Goal: Complete application form: Complete application form

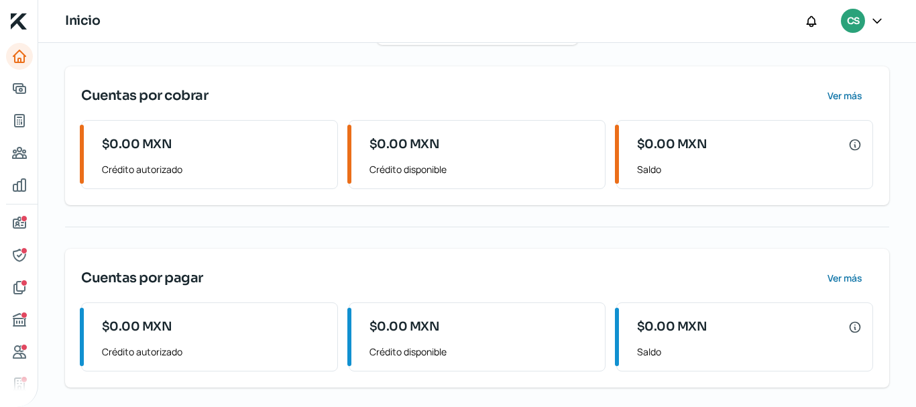
scroll to position [249, 0]
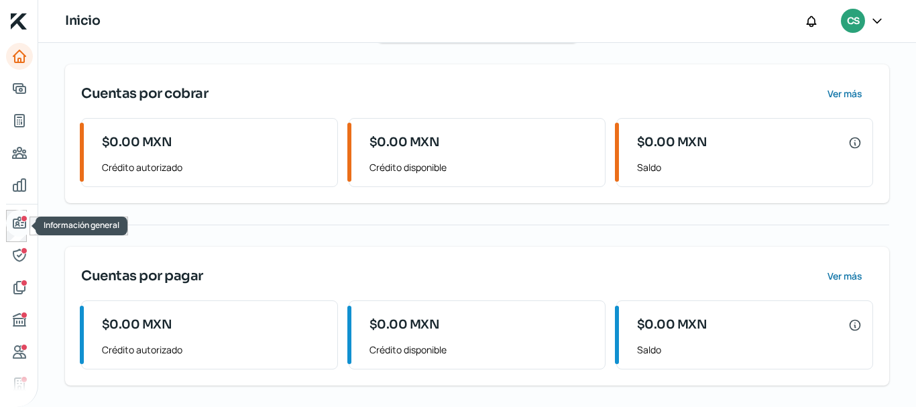
click at [25, 222] on icon "Información general" at bounding box center [19, 222] width 12 height 11
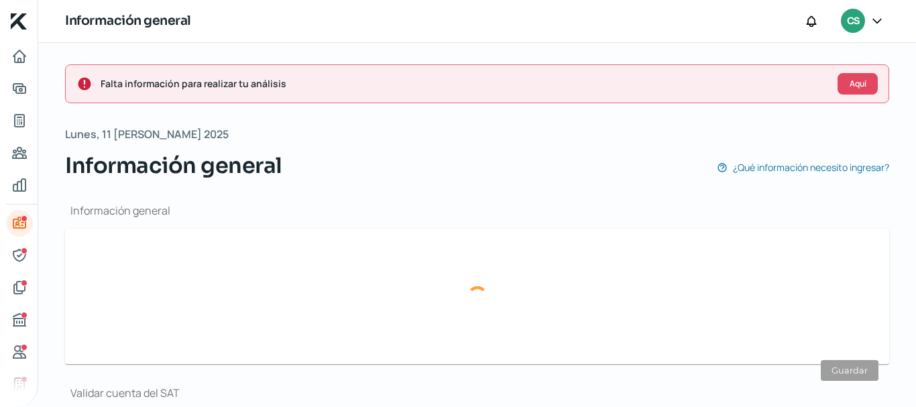
type input "[EMAIL_ADDRESS][DOMAIN_NAME]"
type input "55 - 3044 - 2873"
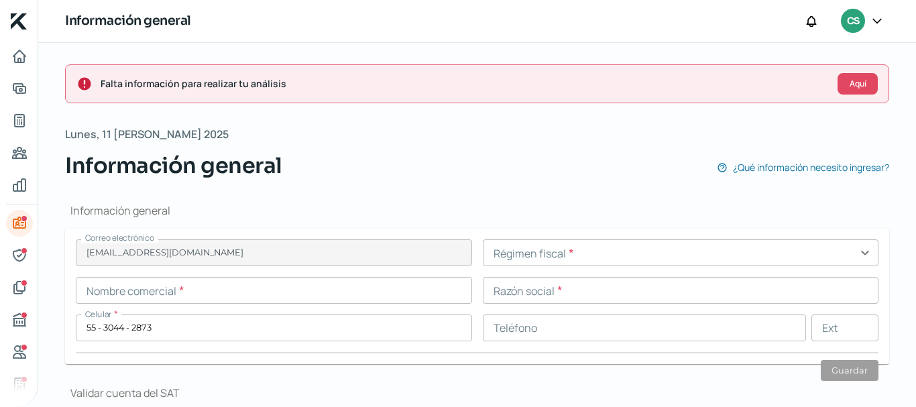
scroll to position [134, 0]
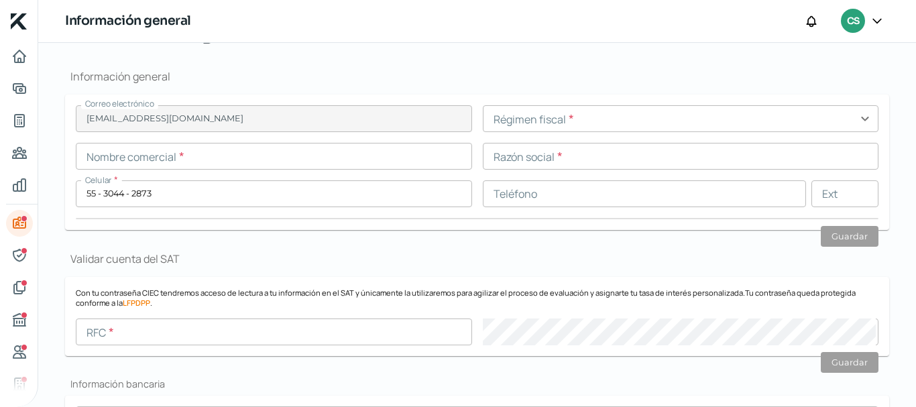
drag, startPoint x: 172, startPoint y: 159, endPoint x: 183, endPoint y: 162, distance: 11.1
click at [172, 159] on input "text" at bounding box center [274, 156] width 396 height 27
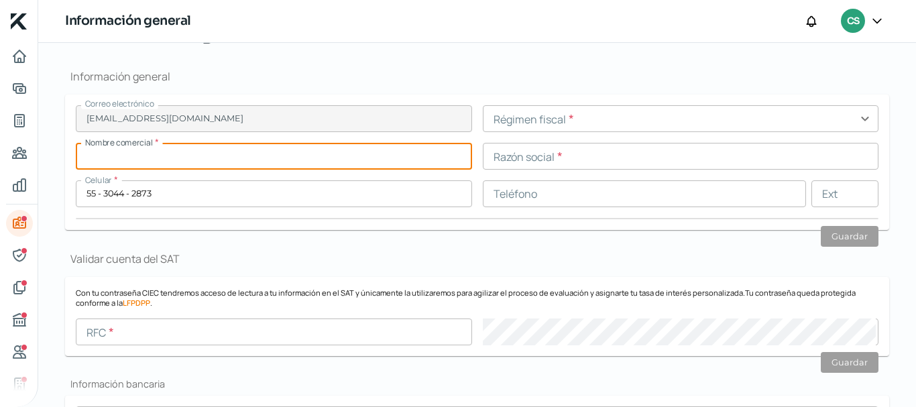
paste input "HOLSTONE"
drag, startPoint x: 234, startPoint y: 164, endPoint x: 103, endPoint y: 164, distance: 131.4
click at [103, 164] on input "HOLSTONE" at bounding box center [274, 156] width 396 height 27
click at [168, 165] on input "HOLSTONE" at bounding box center [274, 156] width 396 height 27
type input "HOLSTONE sa de cv"
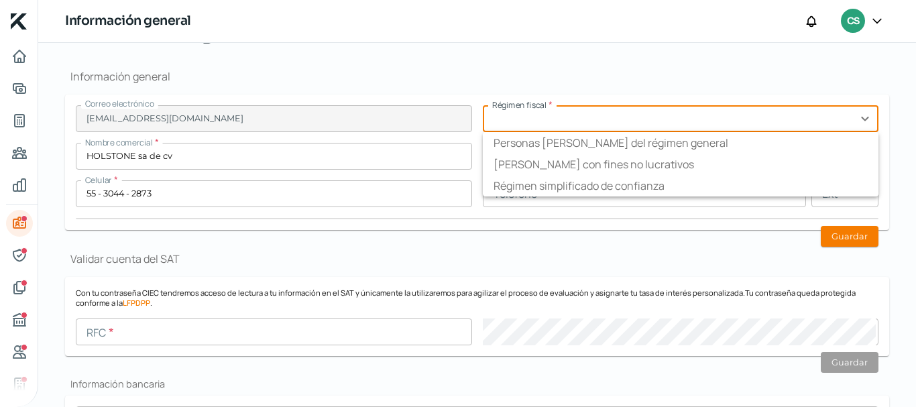
click at [526, 120] on input "text" at bounding box center [681, 118] width 396 height 27
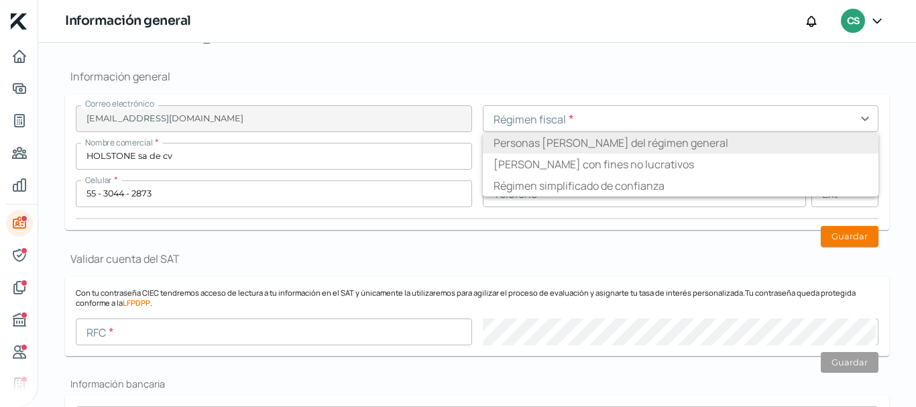
click at [538, 137] on li "Personas [PERSON_NAME] del régimen general" at bounding box center [681, 142] width 396 height 21
type input "Personas [PERSON_NAME] del régimen general"
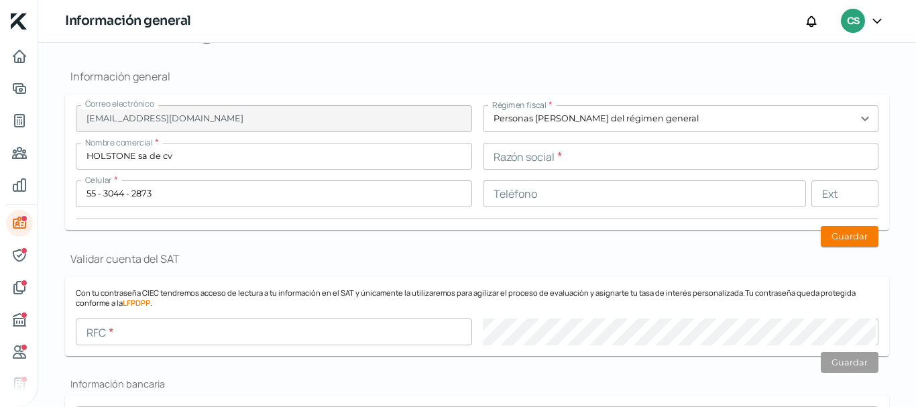
click at [537, 162] on input "text" at bounding box center [681, 156] width 396 height 27
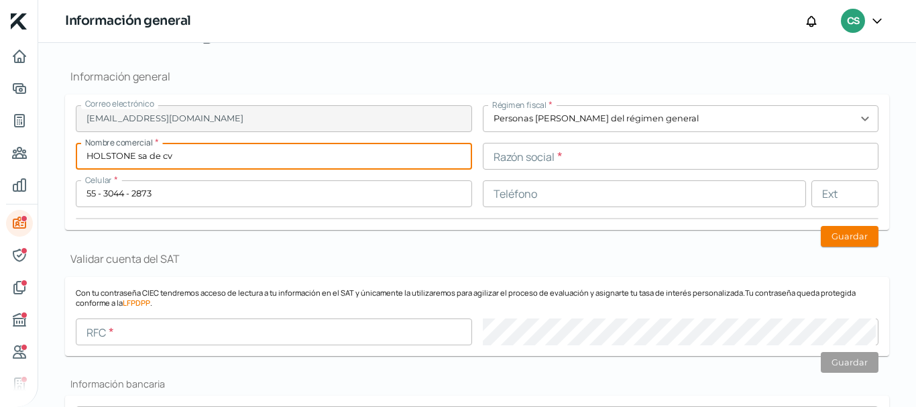
drag, startPoint x: 275, startPoint y: 162, endPoint x: 69, endPoint y: 161, distance: 205.9
click at [69, 161] on form "Correo electrónico [EMAIL_ADDRESS][DOMAIN_NAME] Régimen fiscal * Personas [PERS…" at bounding box center [477, 162] width 824 height 135
click at [171, 160] on input "HOLSTONE sa de cv" at bounding box center [274, 156] width 396 height 27
drag, startPoint x: 183, startPoint y: 158, endPoint x: 137, endPoint y: 160, distance: 46.3
click at [137, 160] on input "HOLSTONE sa de cv" at bounding box center [274, 156] width 396 height 27
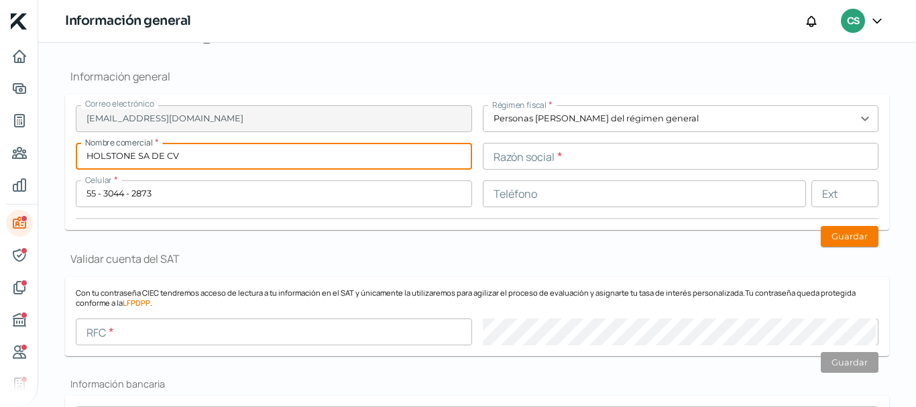
type input "HOLSTONE SA DE CV"
click at [525, 164] on input "text" at bounding box center [681, 156] width 396 height 27
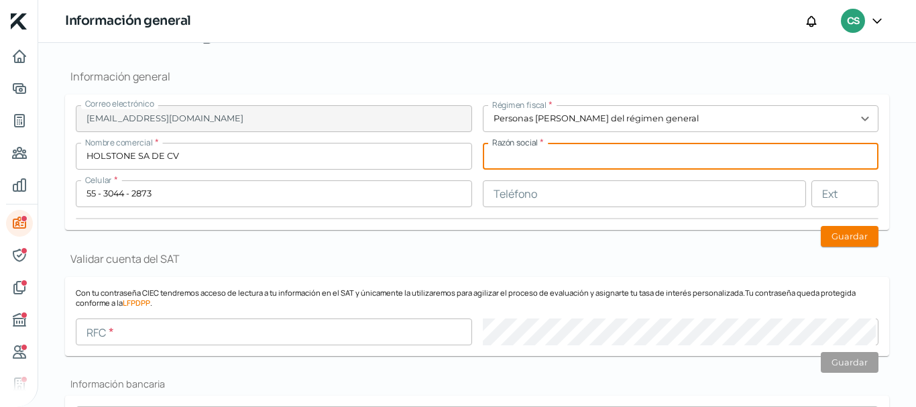
paste input "HOLSTONE SA DE CV"
type input "HOLSTONE SA DE CV"
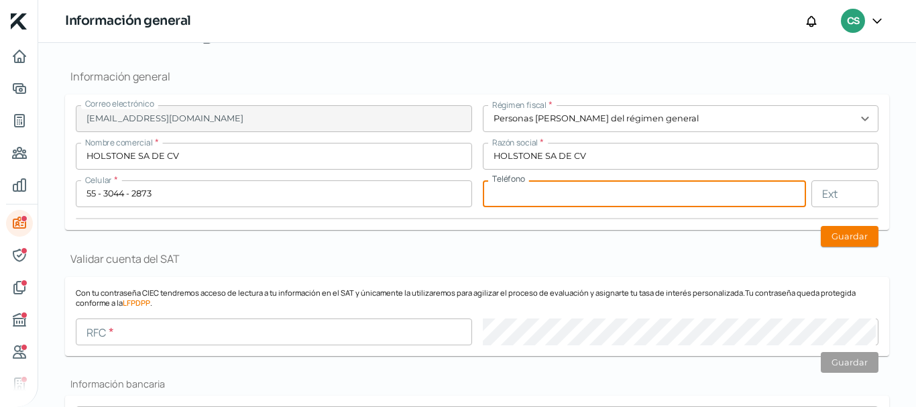
click at [534, 193] on input "text" at bounding box center [645, 193] width 324 height 27
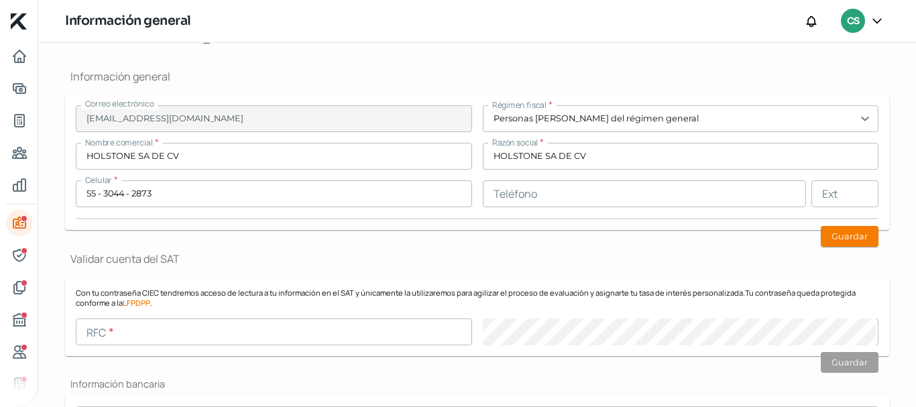
click at [846, 237] on button "Guardar" at bounding box center [850, 236] width 58 height 21
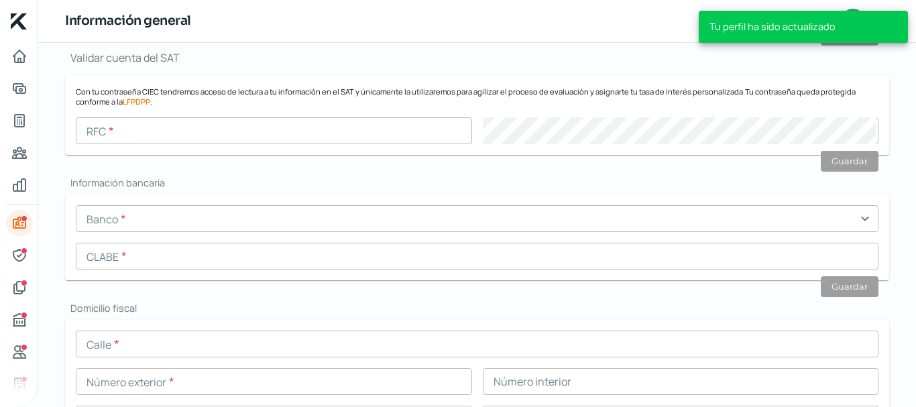
scroll to position [343, 0]
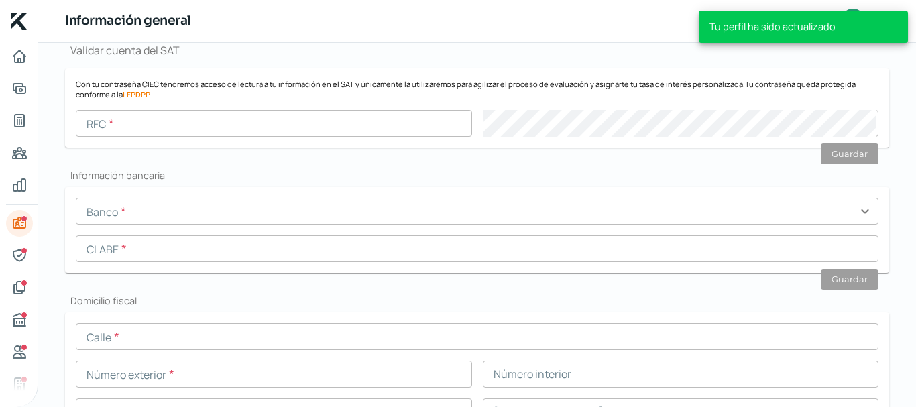
click at [161, 126] on input "text" at bounding box center [274, 123] width 396 height 27
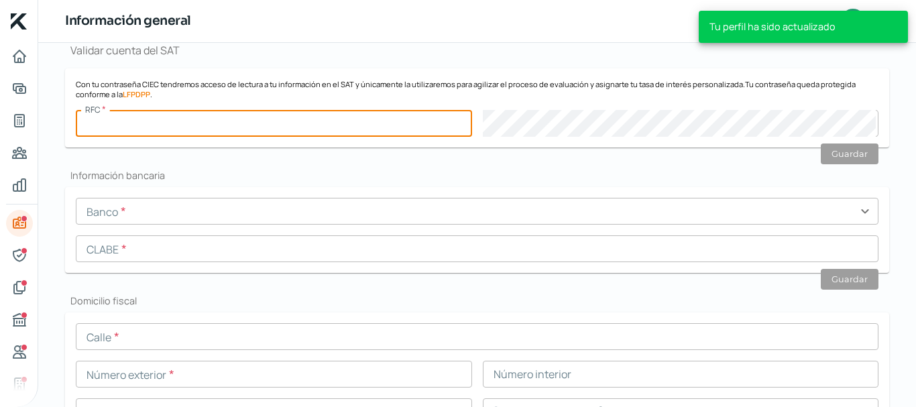
paste input "HOL160318I73"
type input "HOL160318I73"
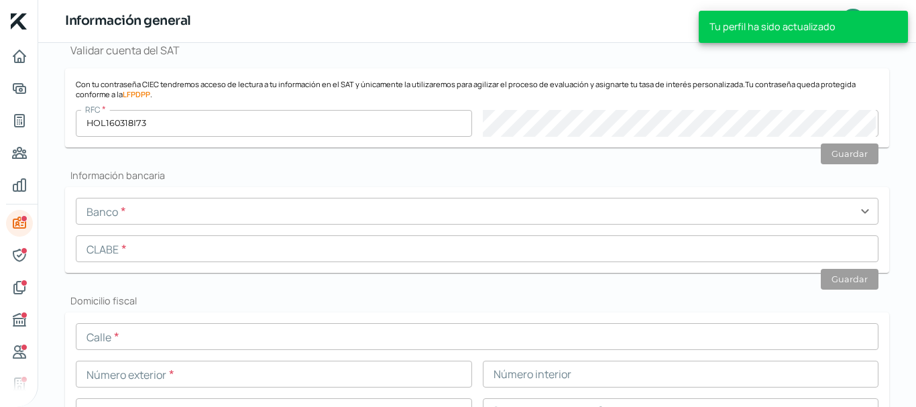
click at [399, 160] on div "Información general Correo electrónico [EMAIL_ADDRESS][DOMAIN_NAME] Régimen fis…" at bounding box center [477, 391] width 824 height 1104
click at [161, 207] on input "text" at bounding box center [477, 211] width 803 height 27
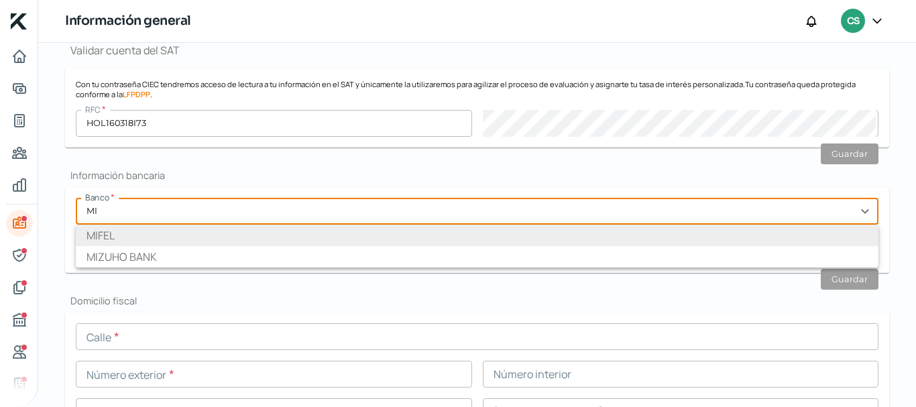
click at [167, 232] on li "MIFEL" at bounding box center [477, 235] width 803 height 21
type input "MIFEL"
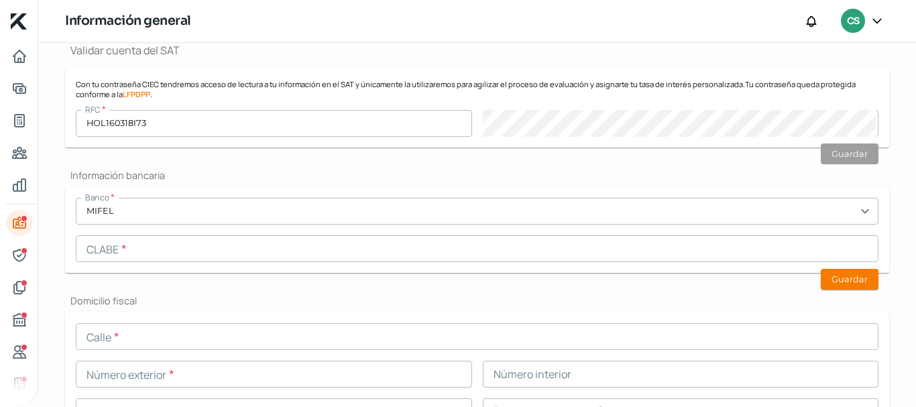
click at [133, 252] on input "text" at bounding box center [477, 248] width 803 height 27
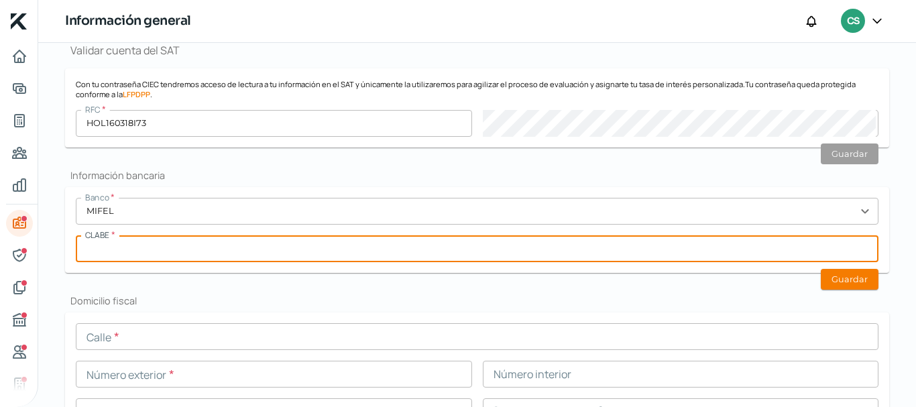
paste input "042180016002043746"
type input "042180016002043746"
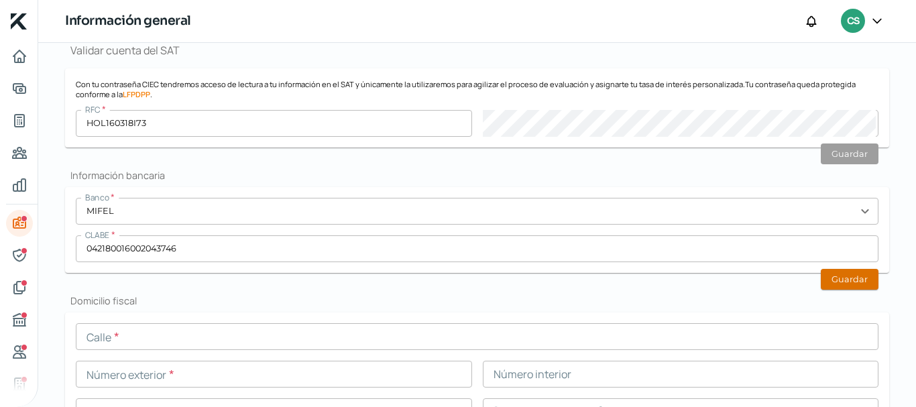
click at [862, 286] on button "Guardar" at bounding box center [850, 279] width 58 height 21
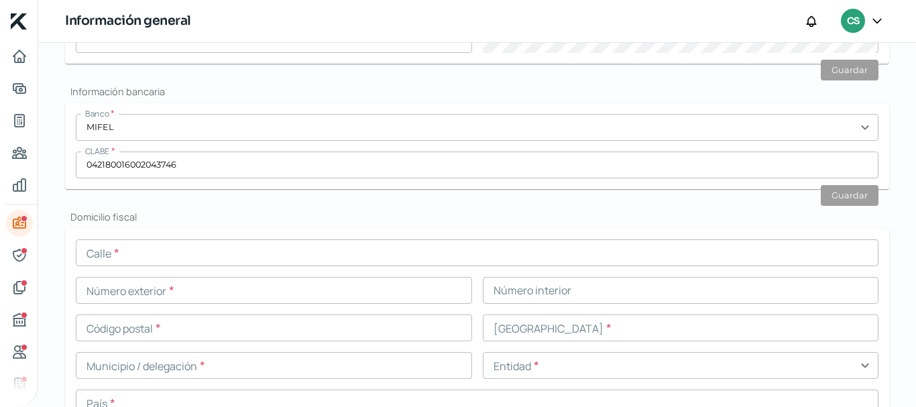
scroll to position [544, 0]
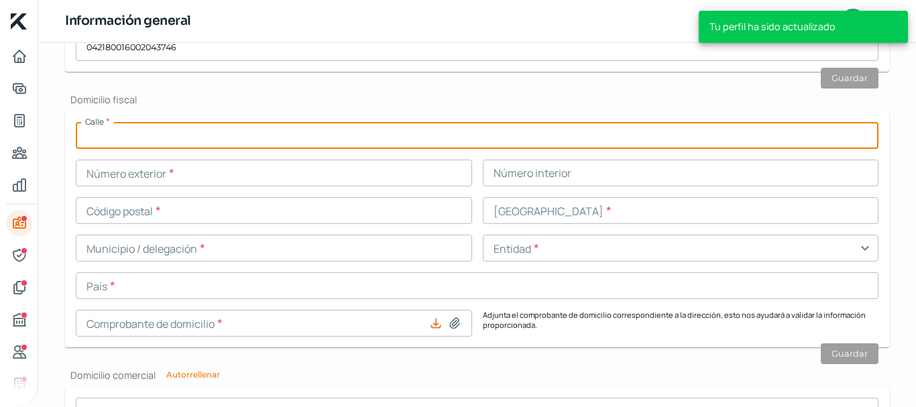
click at [153, 130] on input "text" at bounding box center [477, 135] width 803 height 27
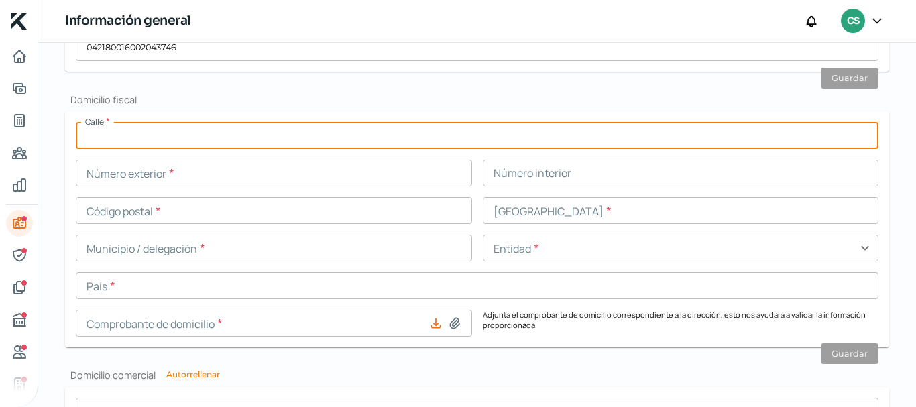
paste input "FERROCARRIL DE ACAMBARO"
type input "FERROCARRIL DE ACAMBARO"
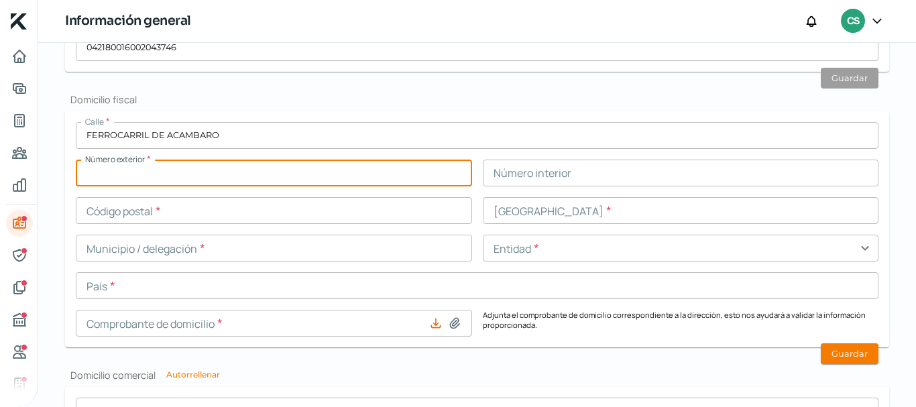
click at [150, 181] on input "text" at bounding box center [274, 173] width 396 height 27
click at [146, 191] on div "Calle * FERROCARRIL DE ACAMBARO Número exterior * SN Número interior Código pos…" at bounding box center [477, 229] width 803 height 215
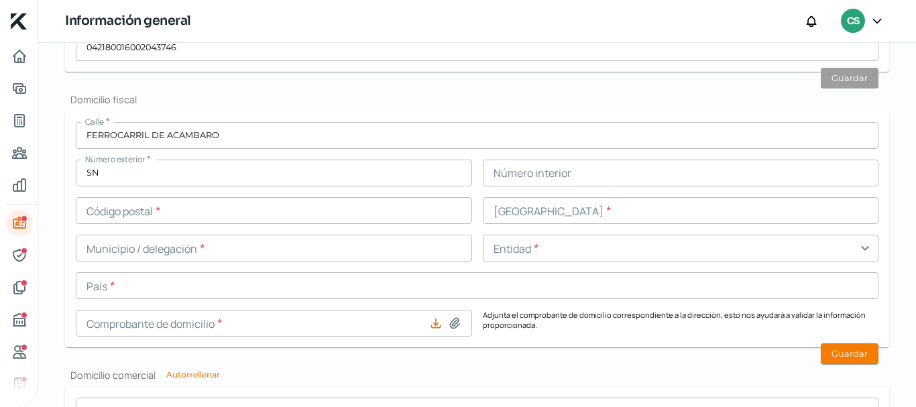
drag, startPoint x: 148, startPoint y: 201, endPoint x: 281, endPoint y: 135, distance: 149.0
click at [148, 201] on input "text" at bounding box center [274, 210] width 396 height 27
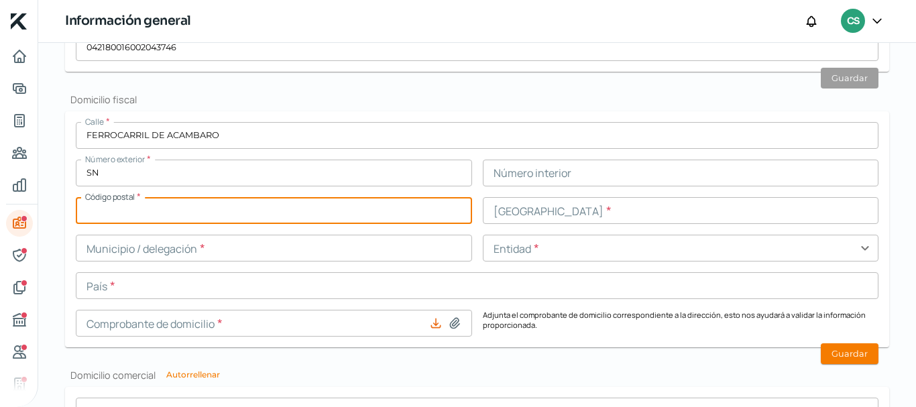
drag, startPoint x: 135, startPoint y: 172, endPoint x: 0, endPoint y: 178, distance: 134.9
click at [0, 178] on div "Inicio | KredFeed Información general [PERSON_NAME] información para realizar t…" at bounding box center [458, 203] width 916 height 407
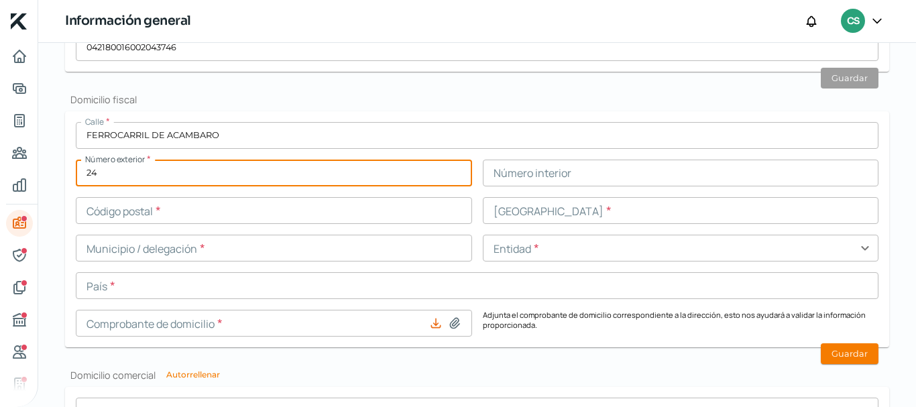
type input "24"
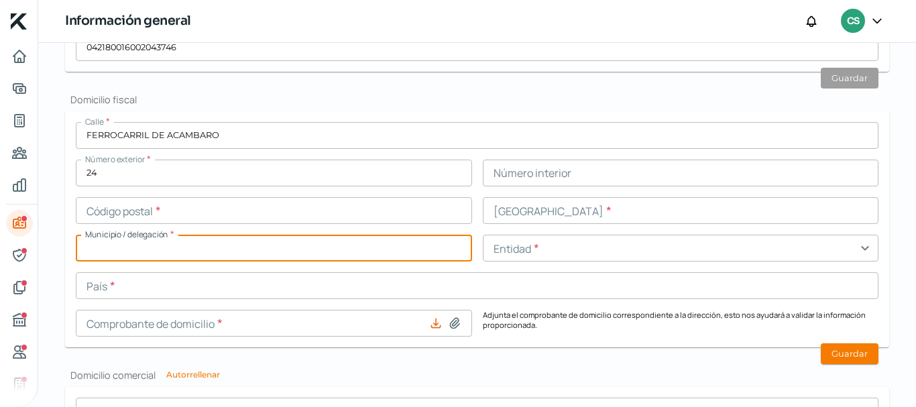
click at [111, 237] on input "text" at bounding box center [274, 248] width 396 height 27
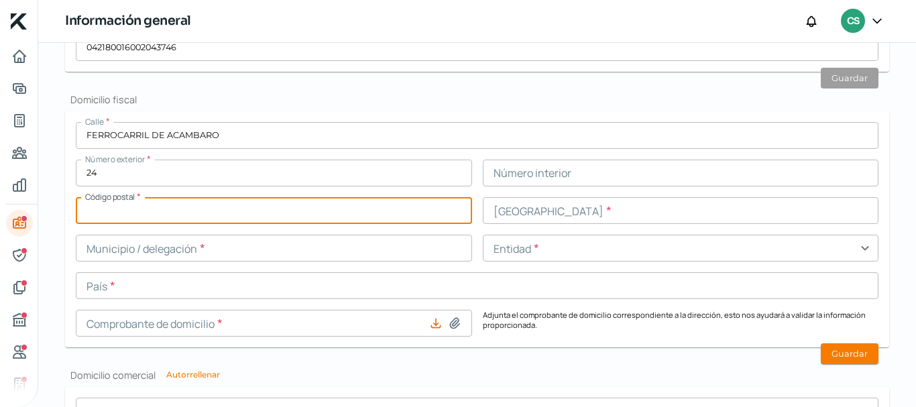
click at [121, 203] on input "text" at bounding box center [274, 210] width 396 height 27
type input "53580"
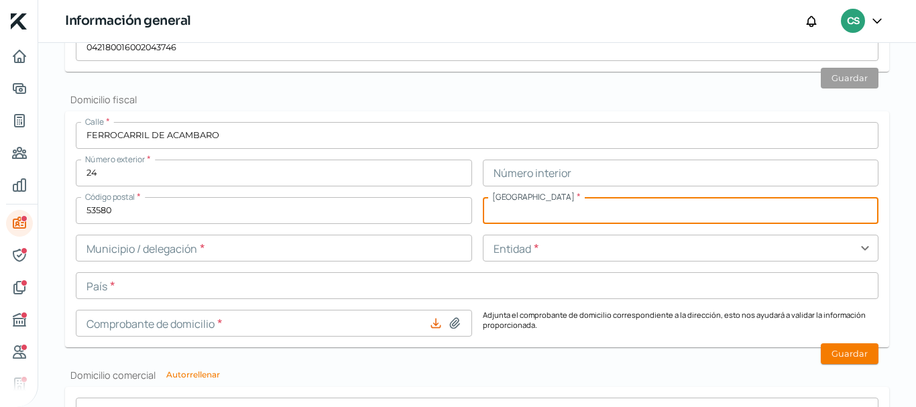
click at [634, 221] on input "text" at bounding box center [681, 210] width 396 height 27
paste input "SAN [PERSON_NAME] TLATILCO"
type input "SAN [PERSON_NAME] TLATILCO"
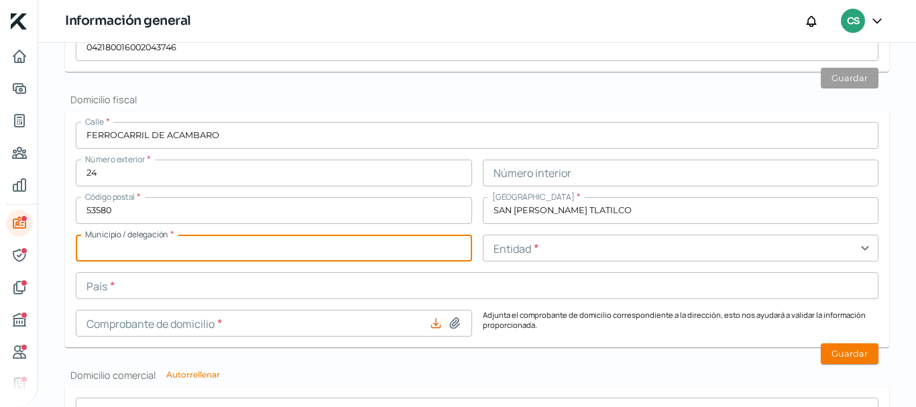
click at [317, 253] on input "text" at bounding box center [274, 248] width 396 height 27
paste input "NAUCALPAN [PERSON_NAME]"
type input "NAUCALPAN [PERSON_NAME]"
click at [502, 246] on input "text" at bounding box center [681, 248] width 396 height 27
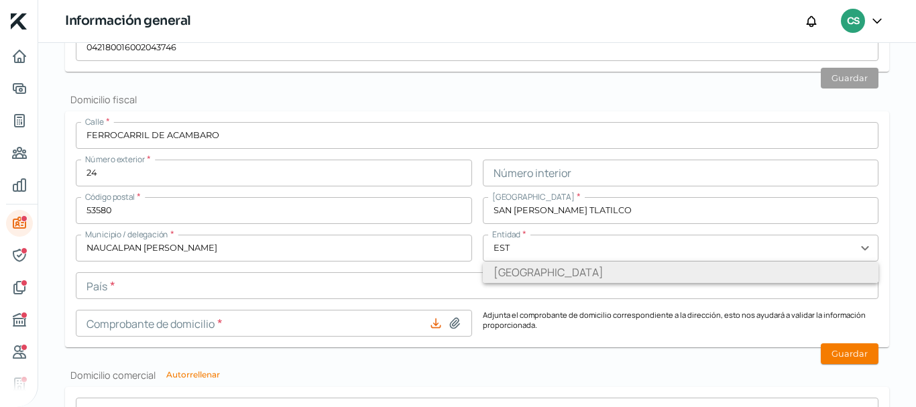
click at [516, 270] on li "[GEOGRAPHIC_DATA]" at bounding box center [681, 272] width 396 height 21
type input "[GEOGRAPHIC_DATA]"
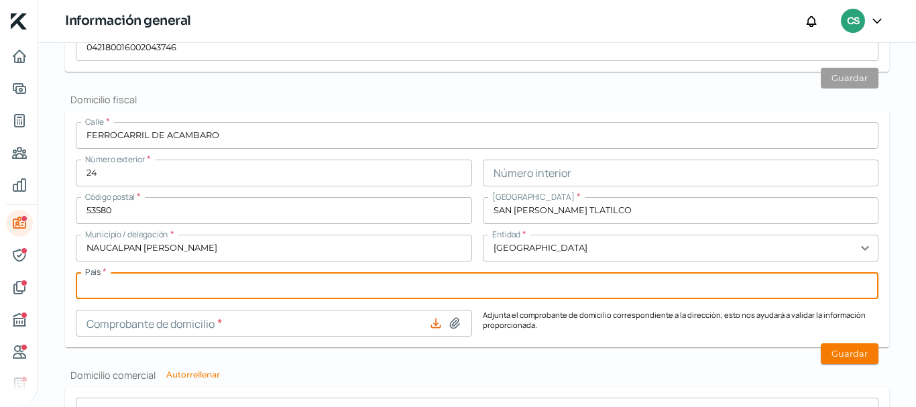
click at [201, 273] on input "text" at bounding box center [477, 285] width 803 height 27
type input "[GEOGRAPHIC_DATA]"
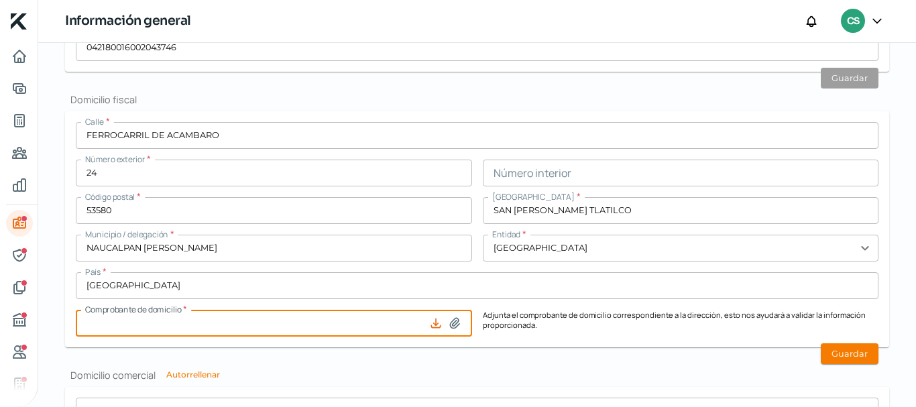
click at [187, 324] on input at bounding box center [274, 323] width 396 height 27
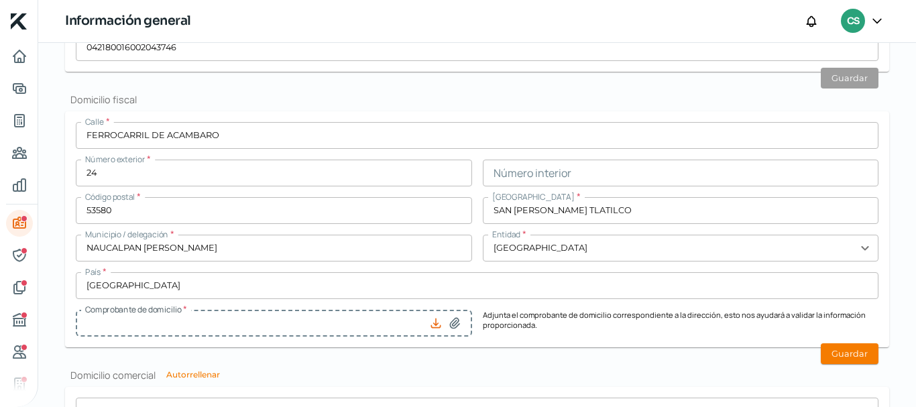
type input "comprobante dom [DATE].pdf"
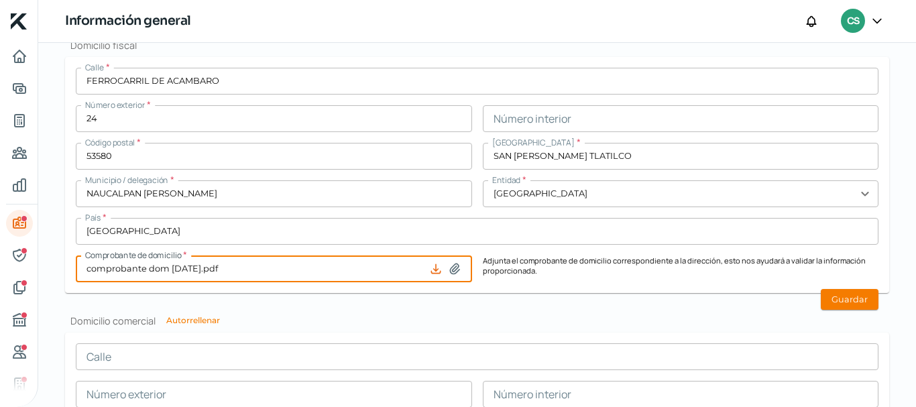
scroll to position [678, 0]
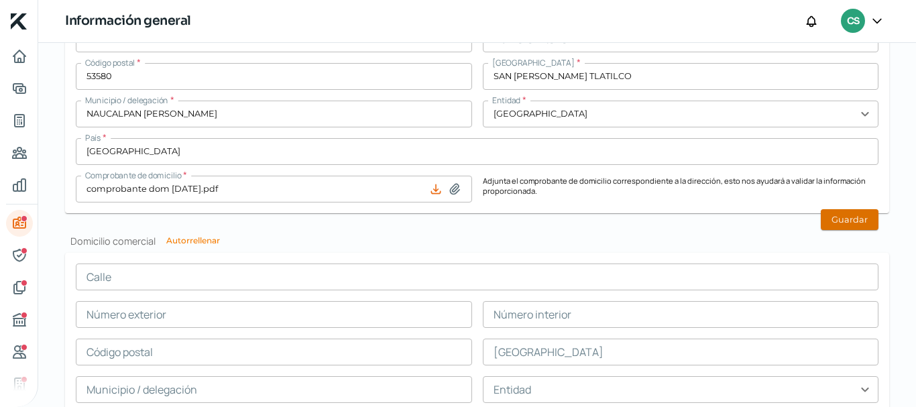
click at [847, 220] on button "Guardar" at bounding box center [850, 219] width 58 height 21
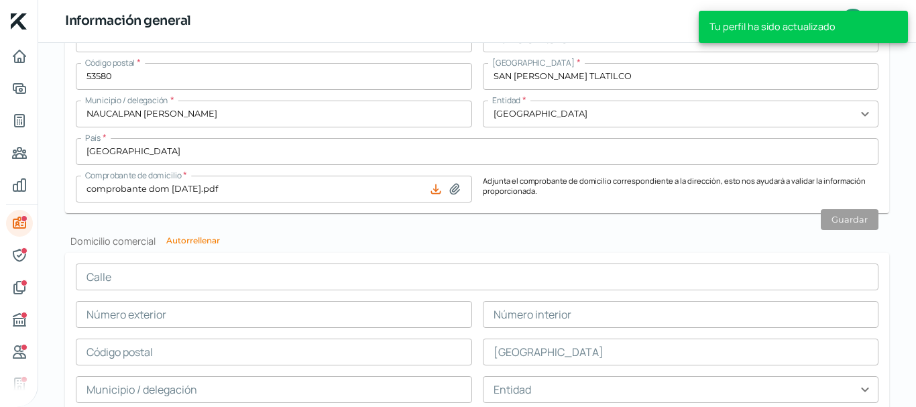
click at [209, 240] on button "Autorrellenar" at bounding box center [193, 241] width 54 height 8
type input "FERROCARRIL DE ACAMBARO"
type input "24"
type input "53580"
type input "SAN [PERSON_NAME] TLATILCO"
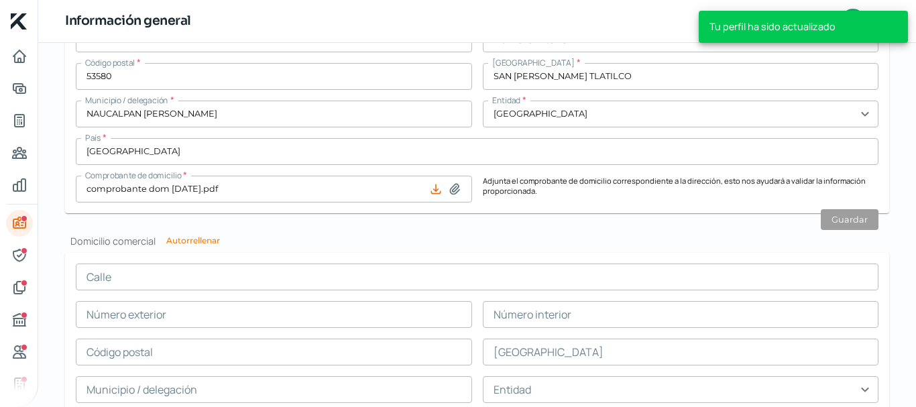
type input "NAUCALPAN [PERSON_NAME]"
type input "[GEOGRAPHIC_DATA]"
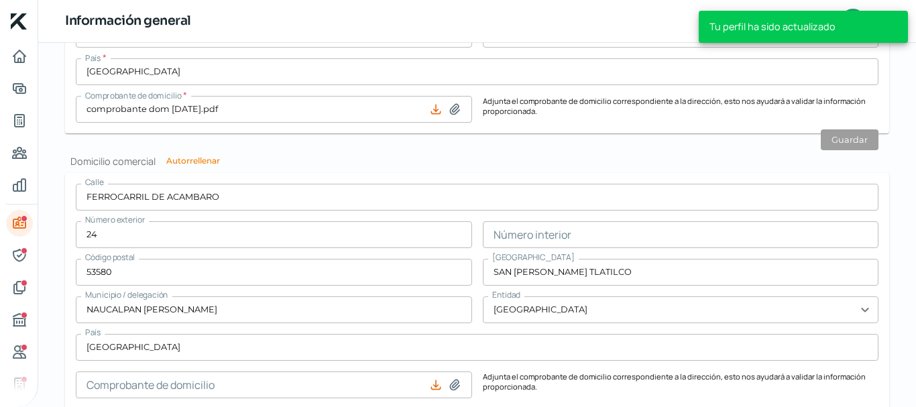
scroll to position [901, 0]
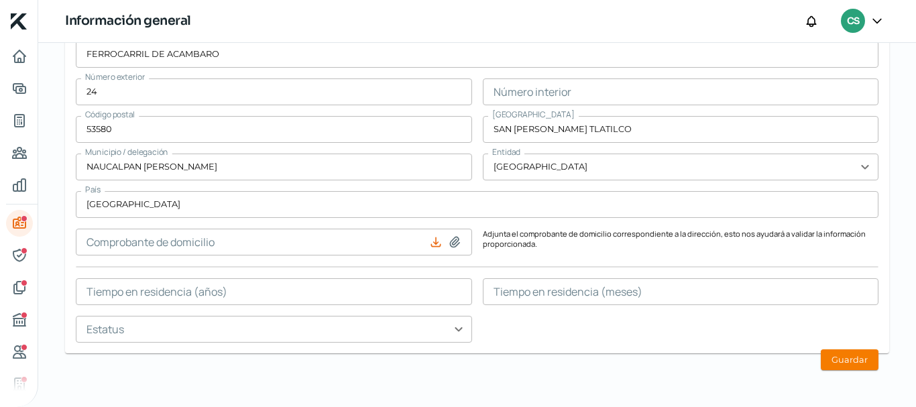
type input "comprobante dom [DATE].pdf"
click at [835, 358] on button "Guardar" at bounding box center [850, 359] width 58 height 21
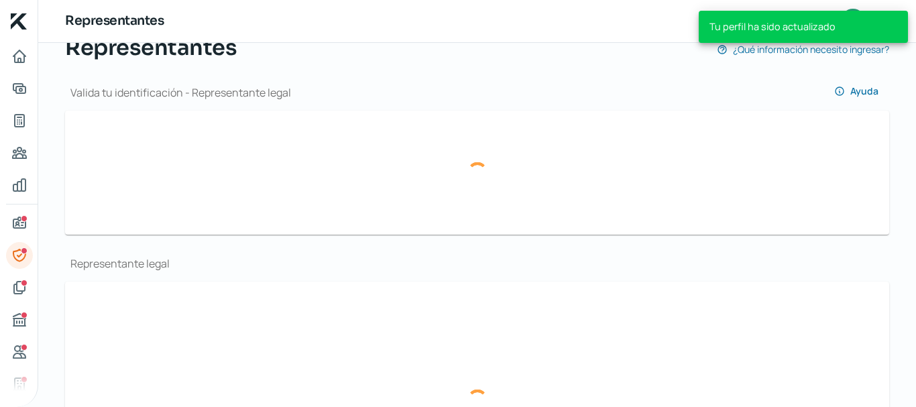
scroll to position [139, 0]
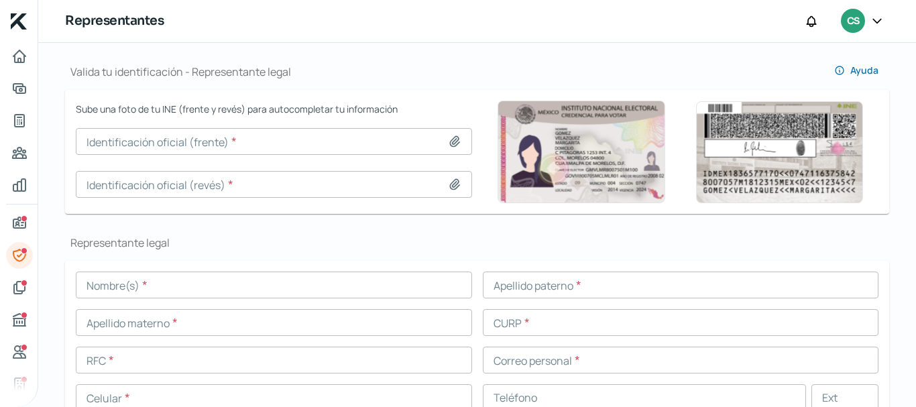
type input "INE REPRESENTANTE LEGAL_page-0001.jpg"
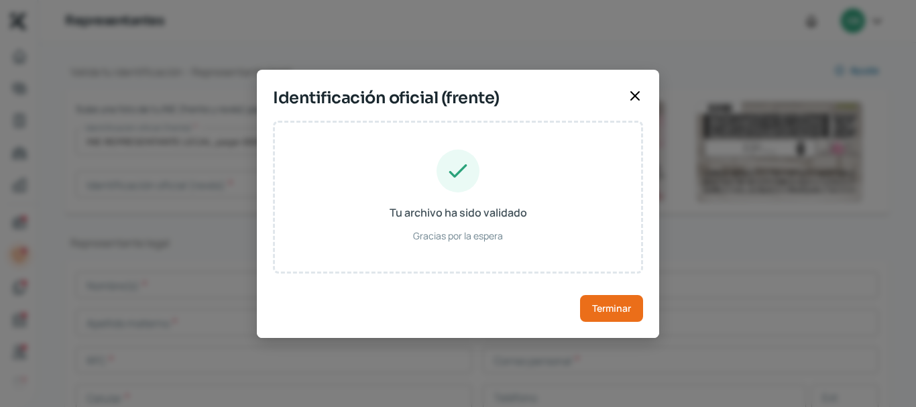
type input "[PERSON_NAME]"
type input "SEFAMI"
type input "KANAN"
type input "SEK1951004HDFFNSCO"
type input "SFKNIS96100409H400"
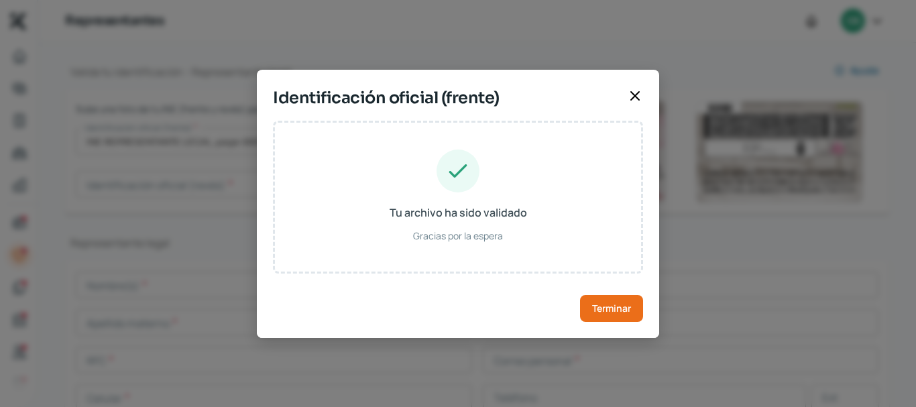
type input "[DATE]"
type input "Hombre"
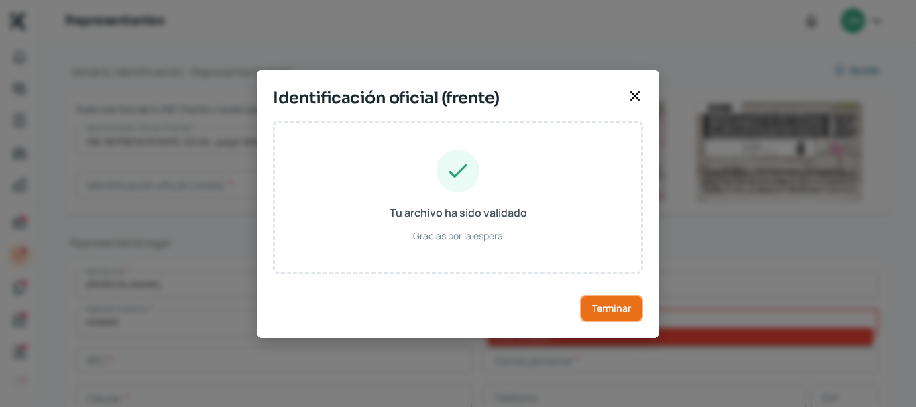
click at [642, 313] on button "Terminar" at bounding box center [611, 308] width 63 height 27
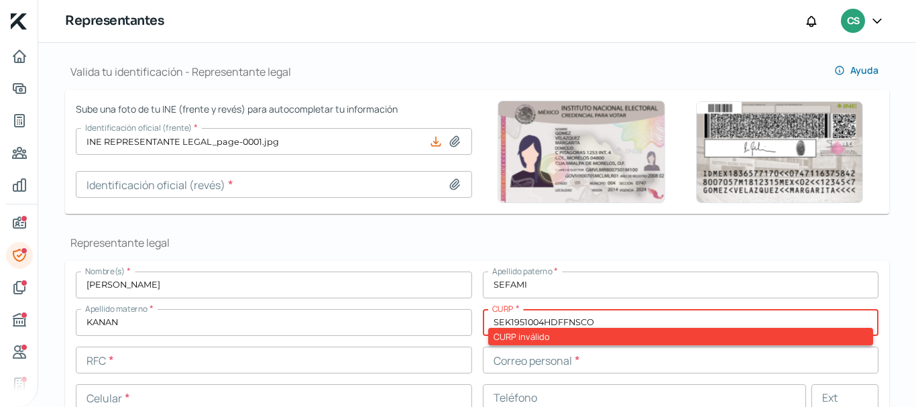
type input "INE REPRESENTANTE LEGAL_page-0001.jpg"
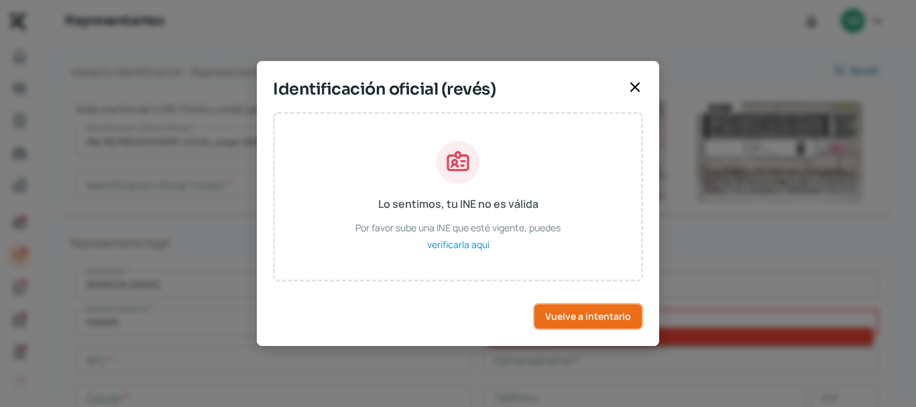
click at [604, 304] on button "Vuelve a intentarlo" at bounding box center [588, 316] width 110 height 27
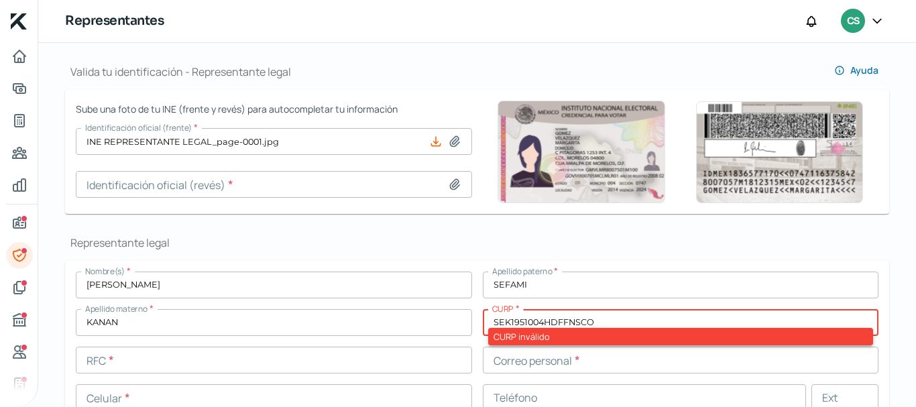
click at [388, 241] on h1 "Representante legal" at bounding box center [477, 242] width 824 height 15
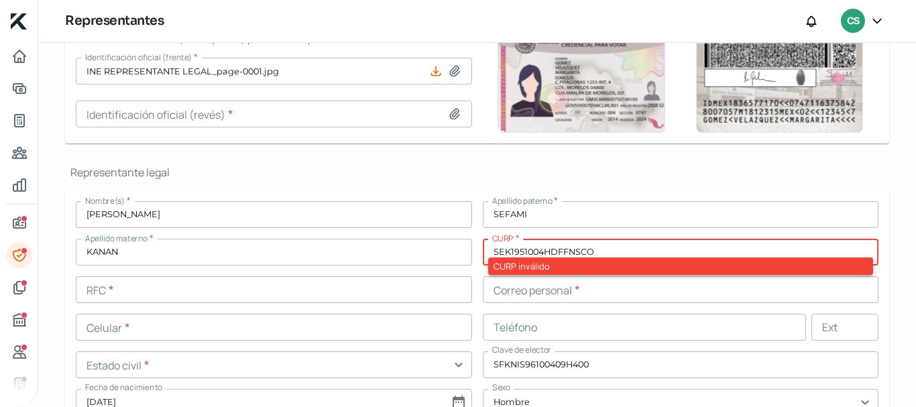
scroll to position [273, 0]
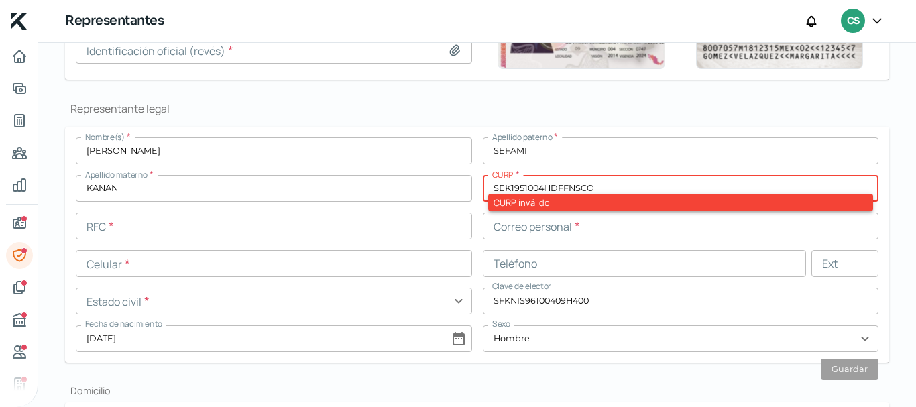
click at [624, 184] on input "SEK1951004HDFFNSCO" at bounding box center [681, 188] width 396 height 27
drag, startPoint x: 620, startPoint y: 179, endPoint x: 396, endPoint y: 176, distance: 224.0
click at [396, 176] on div "Nombre(s) * [PERSON_NAME] [PERSON_NAME] * SEFAMI Apellido materno * [PERSON_NAM…" at bounding box center [477, 244] width 803 height 215
paste input "I951004HDFFNS00"
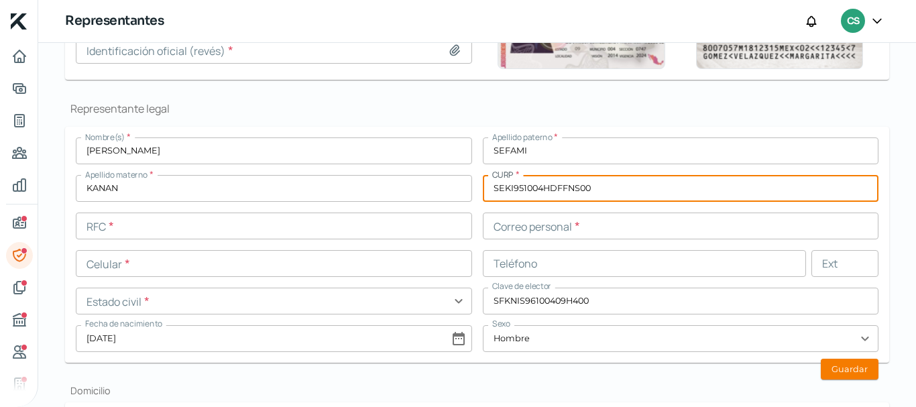
type input "SEKI951004HDFFNS00"
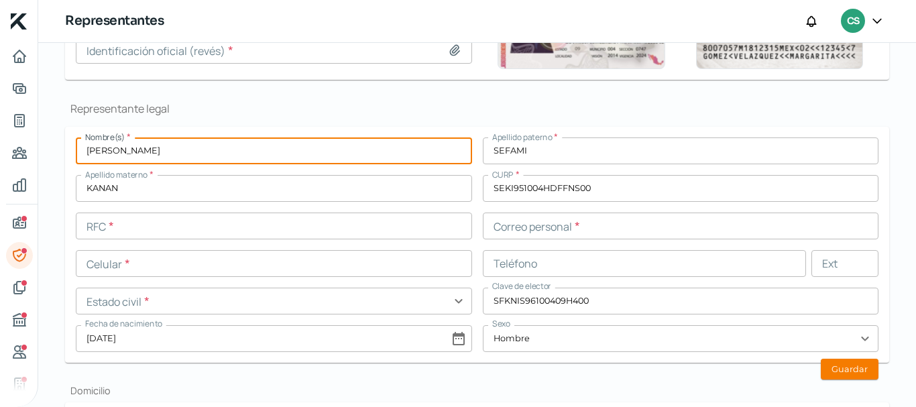
click at [421, 160] on input "[PERSON_NAME]" at bounding box center [274, 150] width 396 height 27
click at [216, 226] on input "text" at bounding box center [274, 226] width 396 height 27
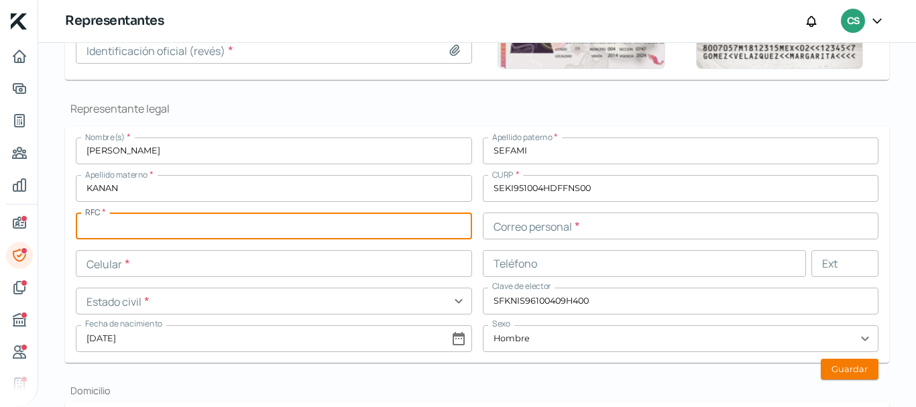
paste input "SEKI951004NX6"
type input "SEKI951004NX6"
click at [137, 266] on input "text" at bounding box center [274, 263] width 396 height 27
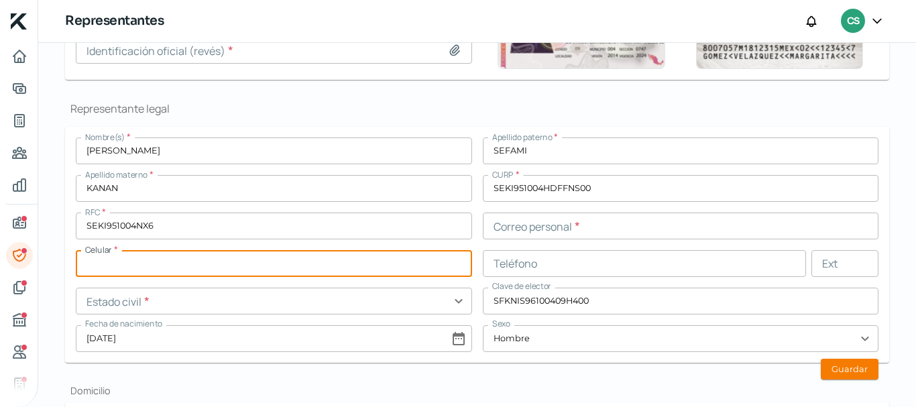
paste input "55 - 3044 - 2873"
type input "55 - 3044 - 2873"
click at [191, 300] on input "text" at bounding box center [274, 301] width 396 height 27
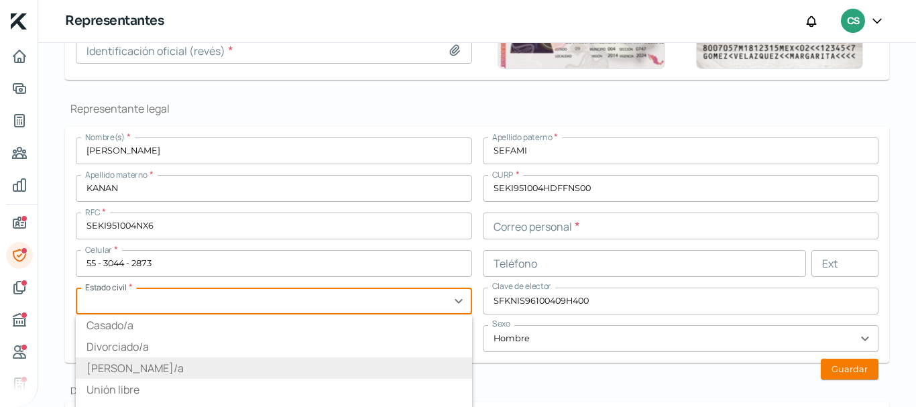
click at [127, 368] on li "[PERSON_NAME]/a" at bounding box center [274, 367] width 396 height 21
type input "[PERSON_NAME]/a"
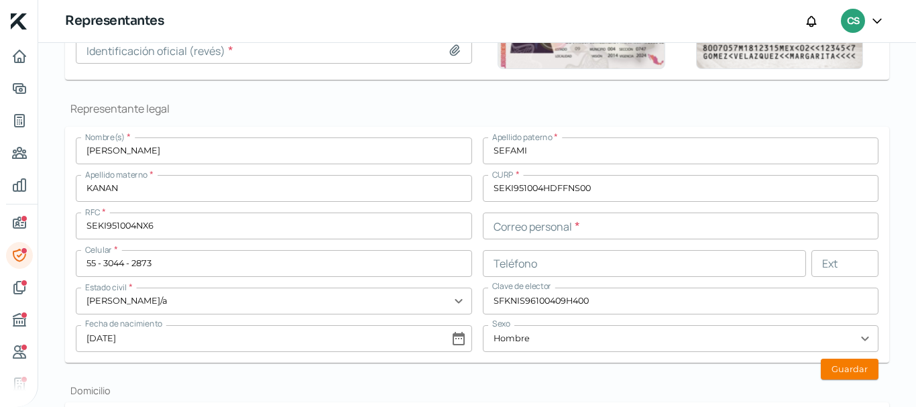
scroll to position [340, 0]
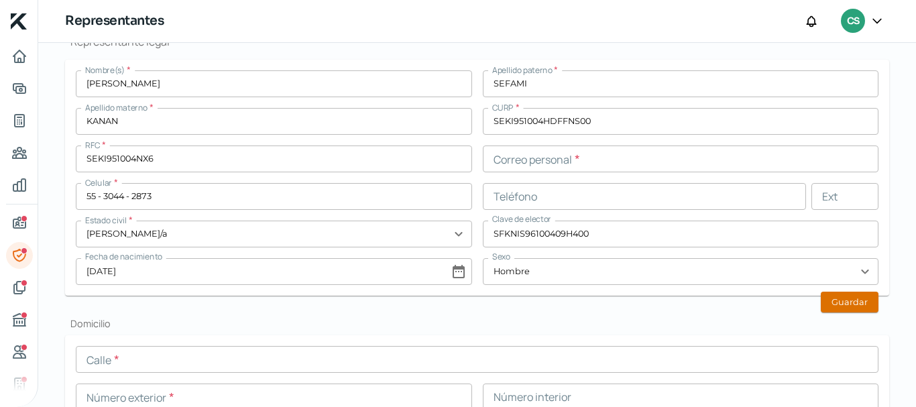
click at [850, 304] on button "Guardar" at bounding box center [850, 302] width 58 height 21
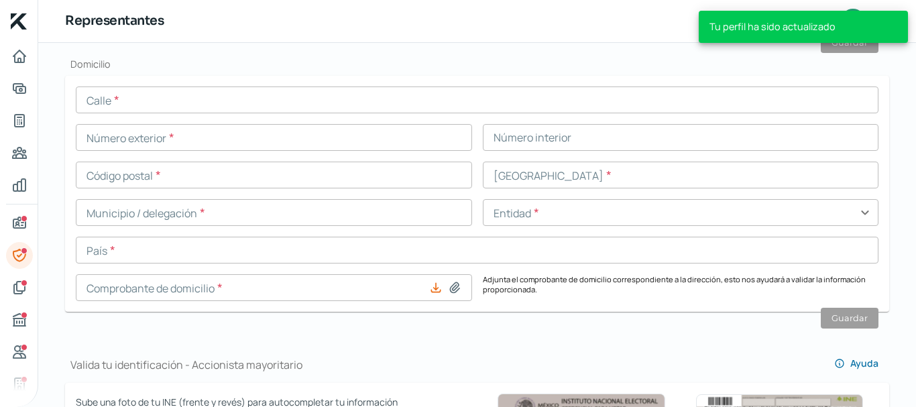
scroll to position [541, 0]
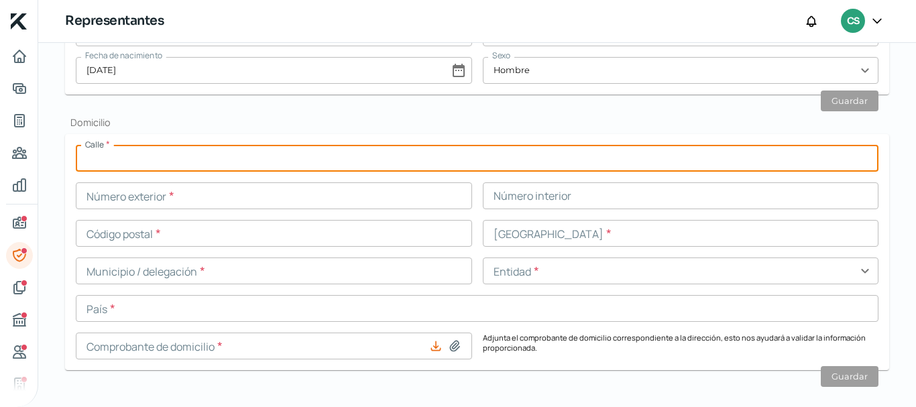
drag, startPoint x: 215, startPoint y: 160, endPoint x: 244, endPoint y: 161, distance: 28.9
click at [215, 160] on input "text" at bounding box center [477, 158] width 803 height 27
type input "HACIENDA DEL [PERSON_NAME]"
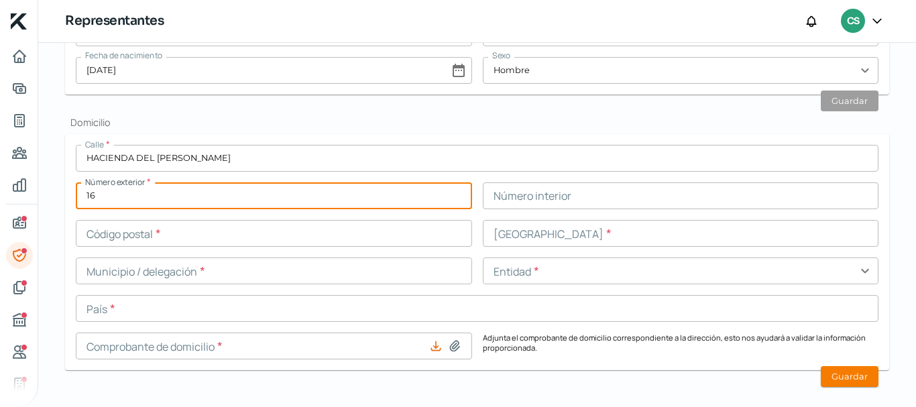
type input "16"
click at [556, 195] on input "text" at bounding box center [681, 195] width 396 height 27
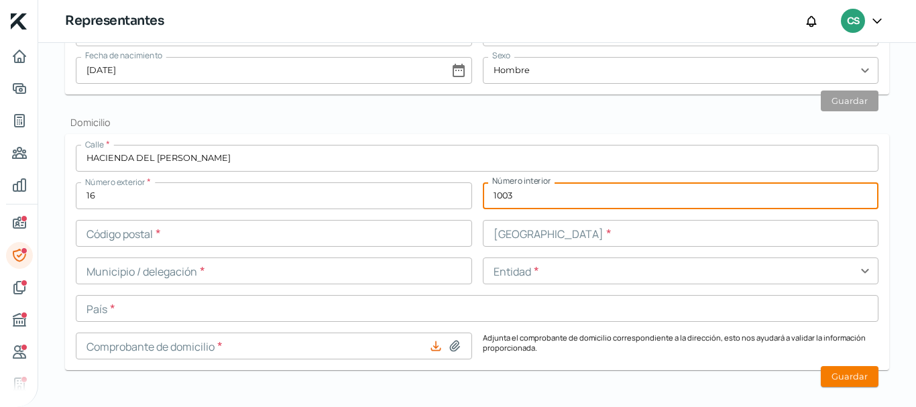
type input "1003"
click at [136, 228] on input "text" at bounding box center [274, 233] width 396 height 27
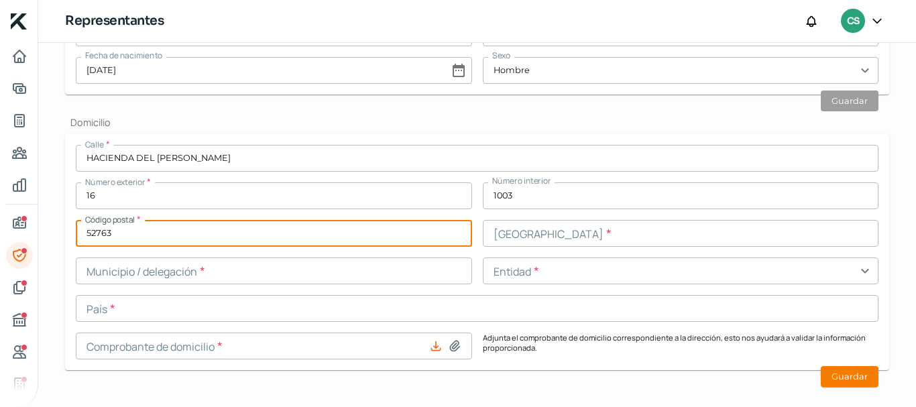
type input "52763"
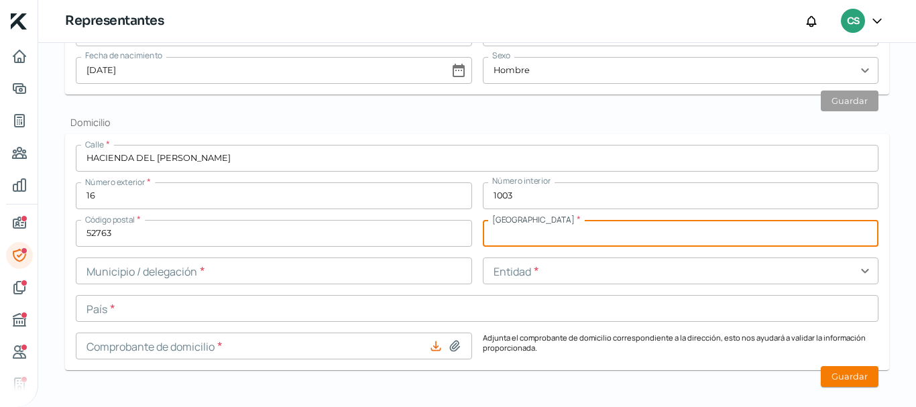
click at [559, 227] on input "text" at bounding box center [681, 233] width 396 height 27
type input "[GEOGRAPHIC_DATA]"
click at [268, 265] on input "text" at bounding box center [274, 271] width 396 height 27
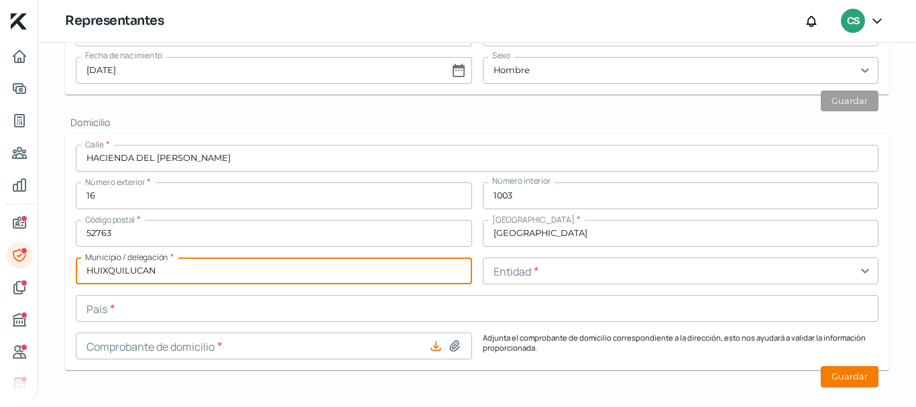
type input "HUIXQUILUCAN"
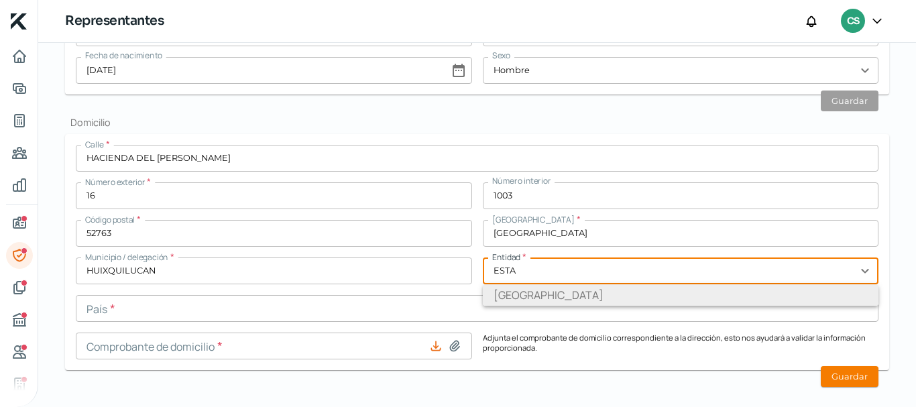
click at [506, 300] on li "[GEOGRAPHIC_DATA]" at bounding box center [681, 294] width 396 height 21
type input "[GEOGRAPHIC_DATA]"
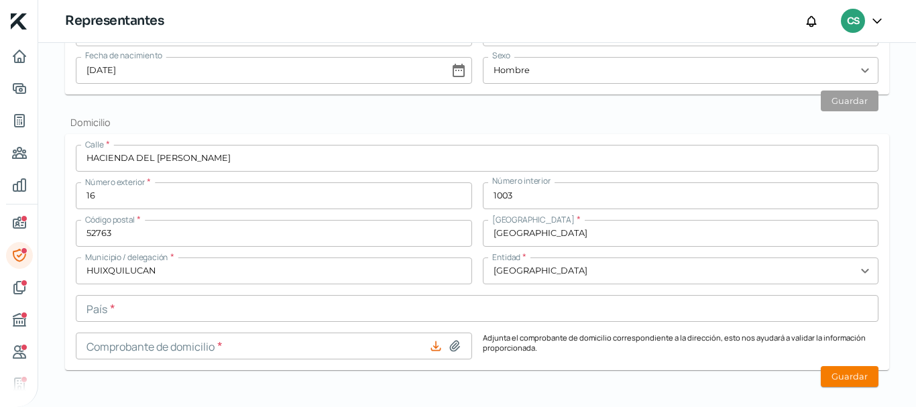
click at [220, 300] on input "text" at bounding box center [477, 308] width 803 height 27
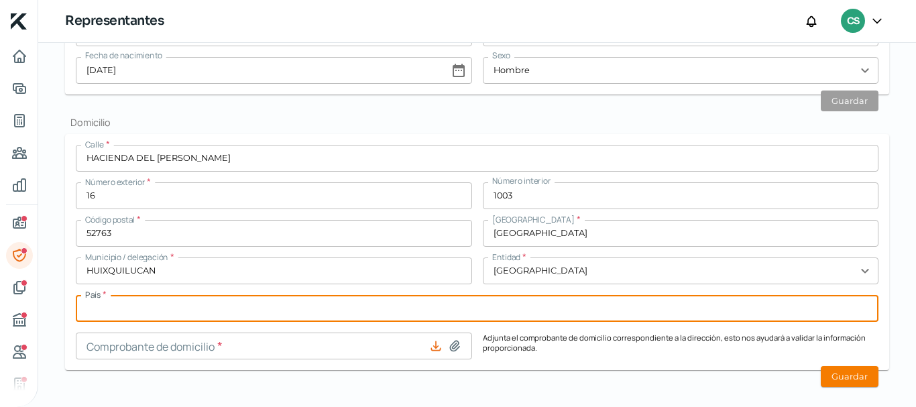
type input "[GEOGRAPHIC_DATA]"
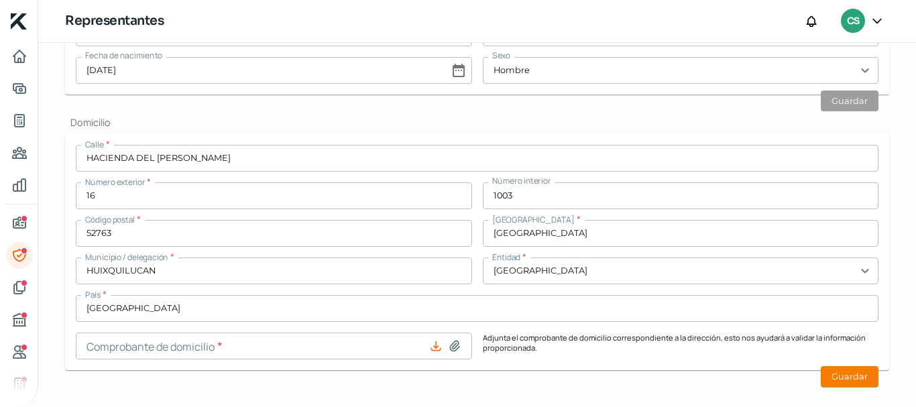
type input "comprobante domicilio represante legal.pdf"
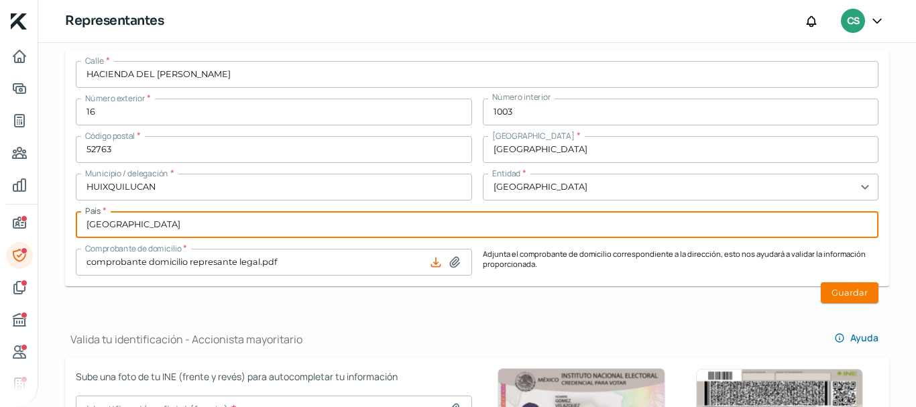
scroll to position [608, 0]
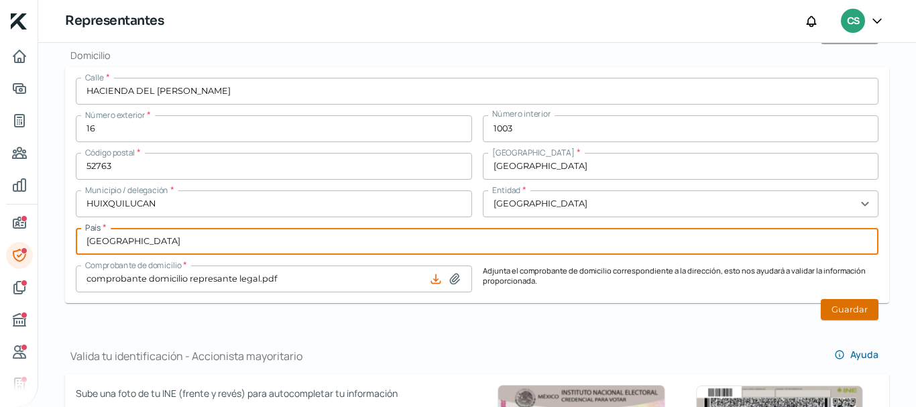
click at [838, 303] on button "Guardar" at bounding box center [850, 309] width 58 height 21
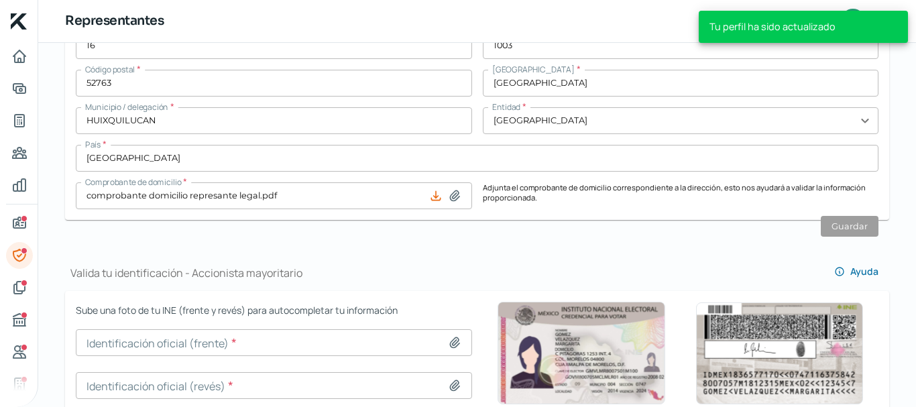
scroll to position [809, 0]
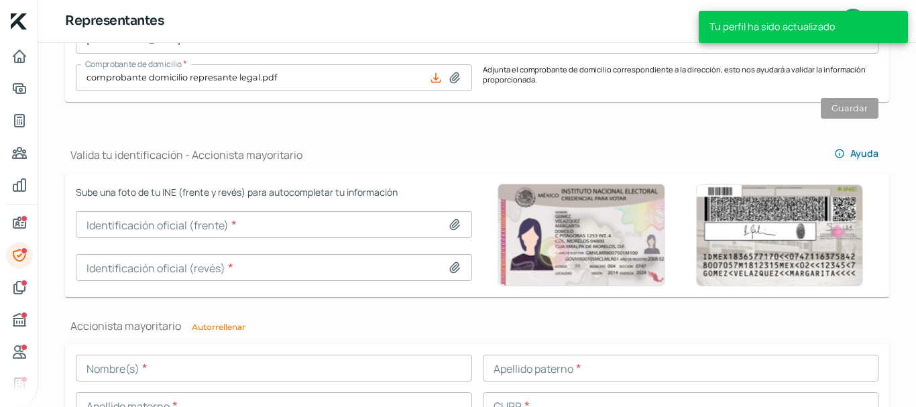
click at [228, 321] on h1 "Accionista mayoritario Autorrellenar" at bounding box center [477, 326] width 824 height 15
click at [228, 323] on button "Autorrellenar" at bounding box center [219, 327] width 54 height 8
type input "[PERSON_NAME]"
type input "SEFAMI"
type input "KANAN"
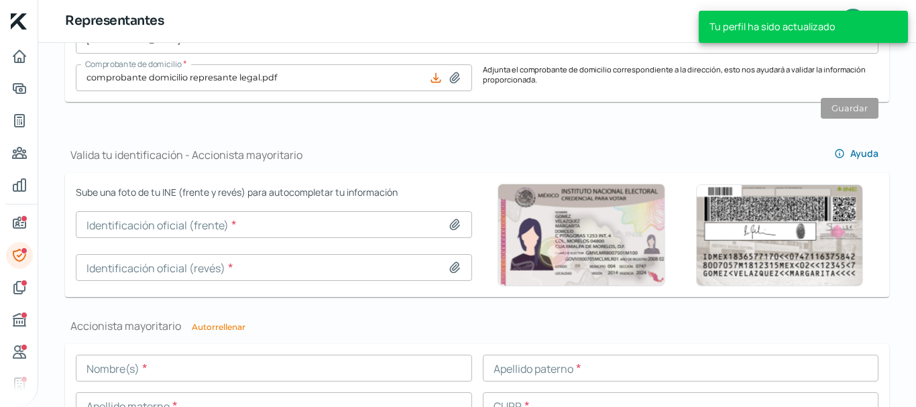
type input "SEKI951004HDFFNS00"
type input "SEKI951004NX6"
type input "55 - 3044 - 2873"
type input "[PERSON_NAME]/a"
type input "SFKNIS96100409H400"
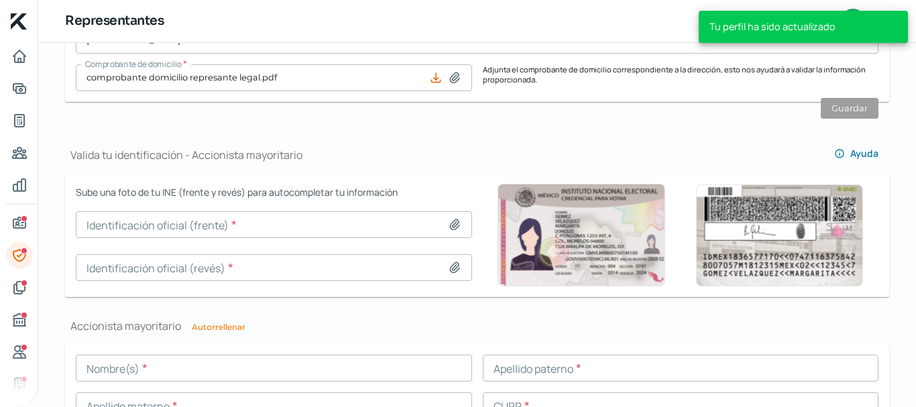
type input "[DATE]"
type input "Hombre"
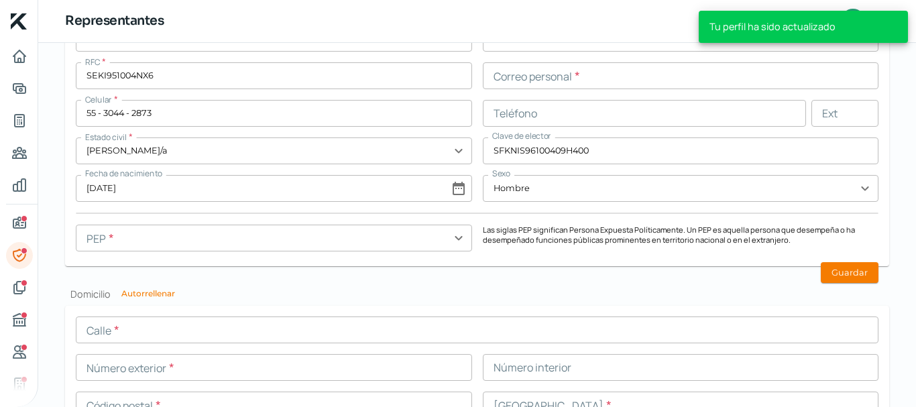
scroll to position [1212, 0]
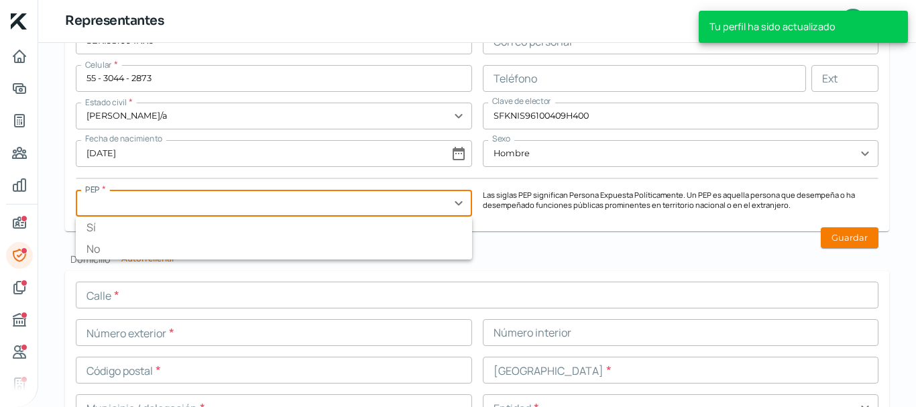
click at [446, 204] on input "text" at bounding box center [274, 203] width 396 height 27
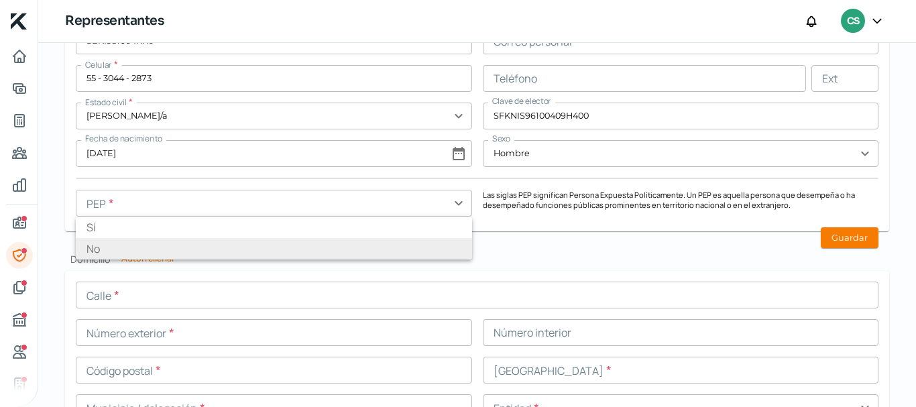
click at [103, 245] on li "No" at bounding box center [274, 248] width 396 height 21
type input "No"
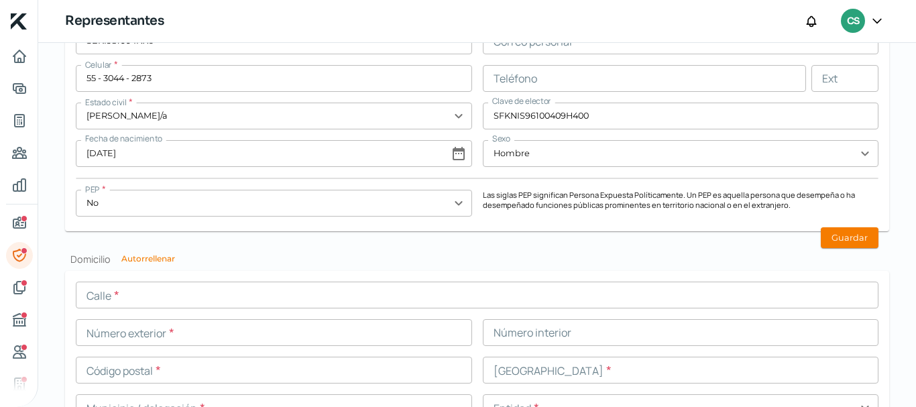
click at [155, 255] on button "Autorrellenar" at bounding box center [148, 259] width 54 height 8
type input "HACIENDA DEL [PERSON_NAME]"
type input "16"
type input "1003"
type input "52763"
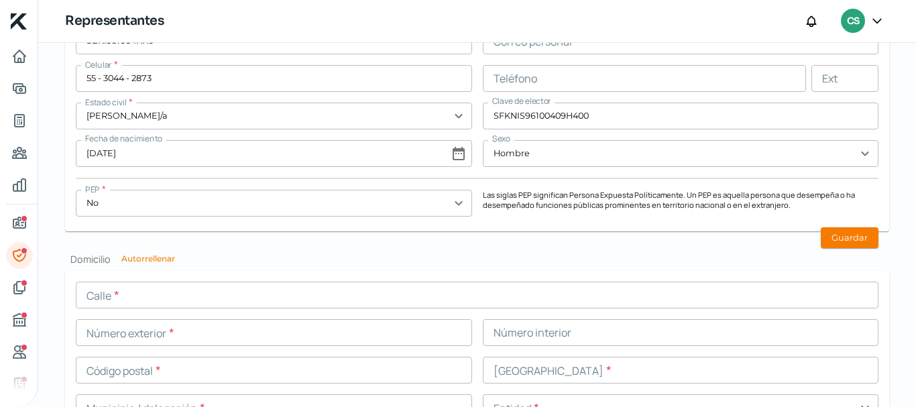
type input "[GEOGRAPHIC_DATA]"
type input "HUIXQUILUCAN"
type input "[GEOGRAPHIC_DATA]"
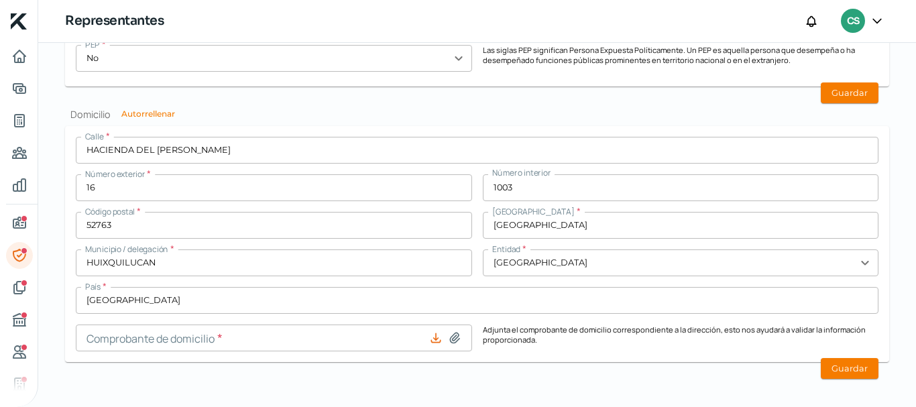
scroll to position [1365, 0]
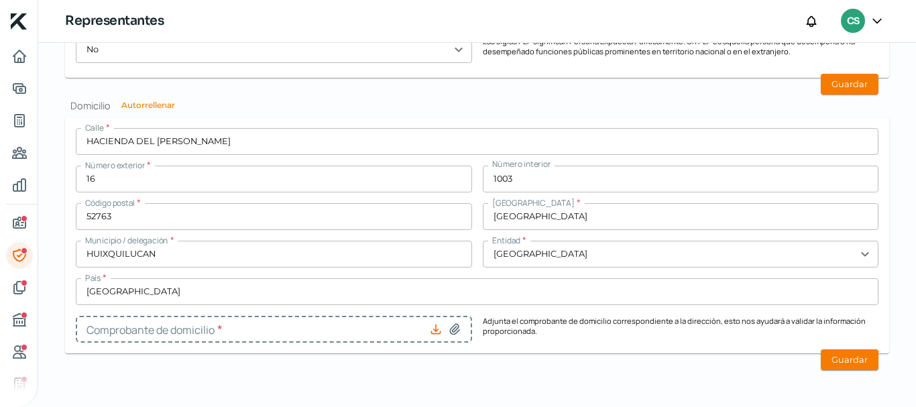
type input "comprobante domicilio represante legal.pdf"
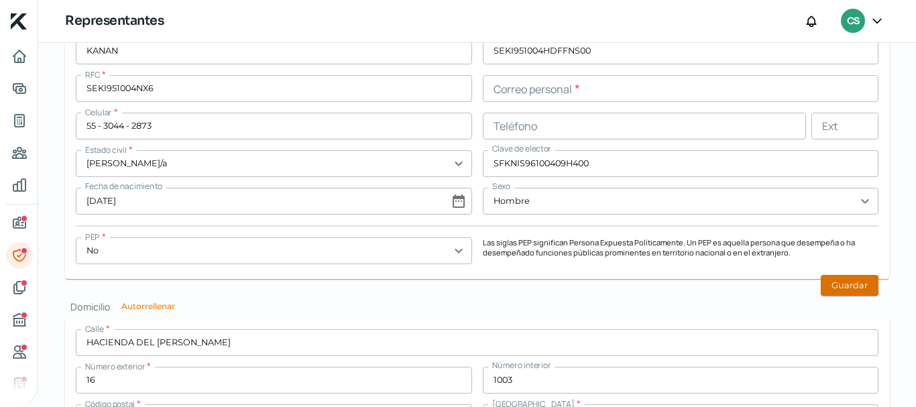
click at [850, 289] on button "Guardar" at bounding box center [850, 285] width 58 height 21
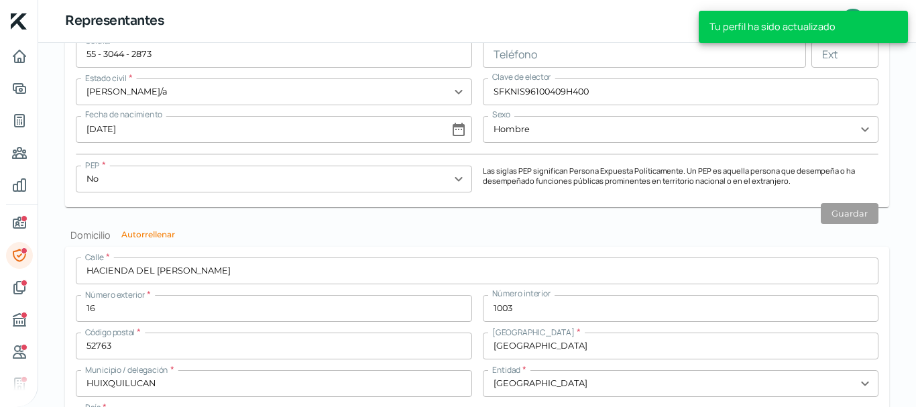
scroll to position [1365, 0]
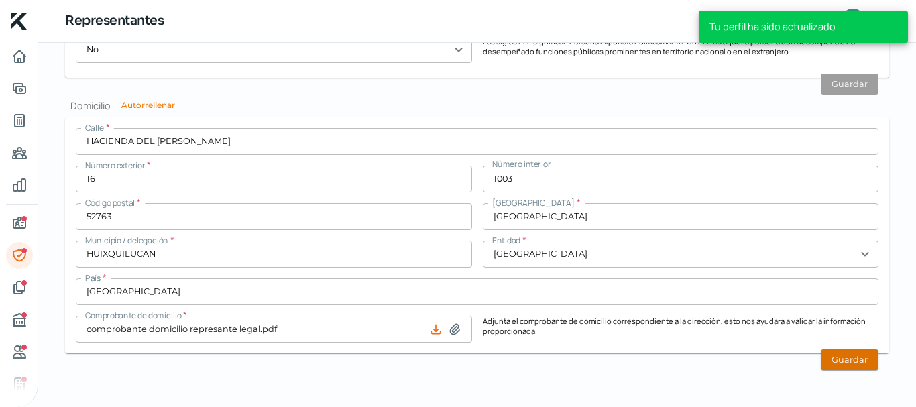
click at [827, 363] on button "Guardar" at bounding box center [850, 359] width 58 height 21
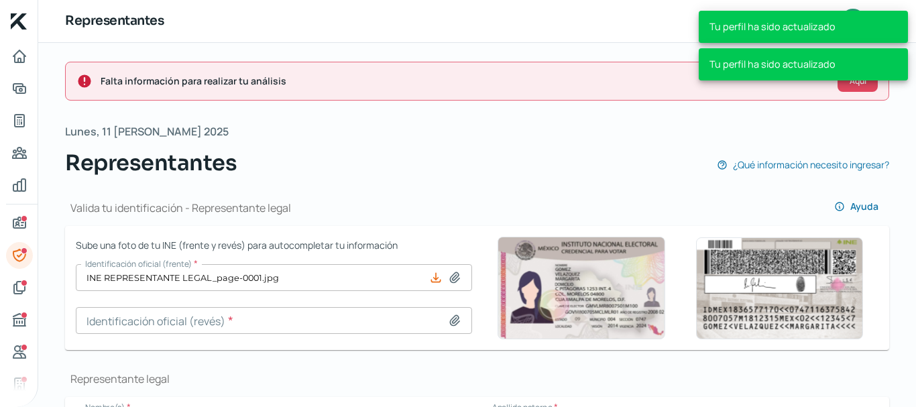
scroll to position [0, 0]
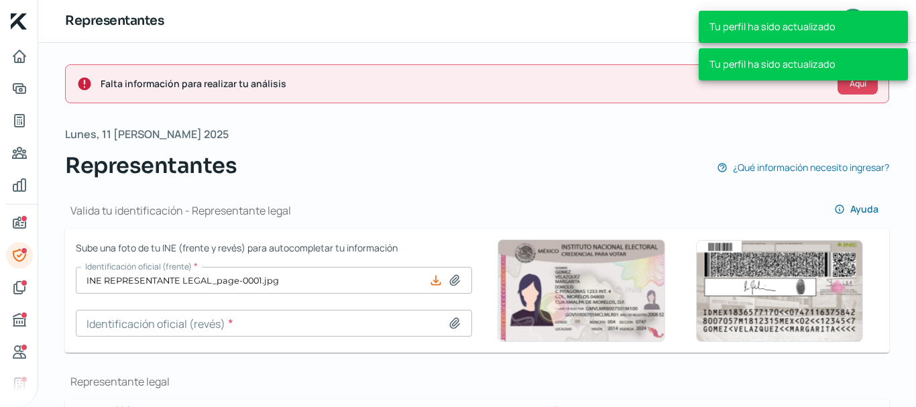
click at [371, 162] on div "Representantes ¿Qué información necesito ingresar?" at bounding box center [477, 166] width 824 height 32
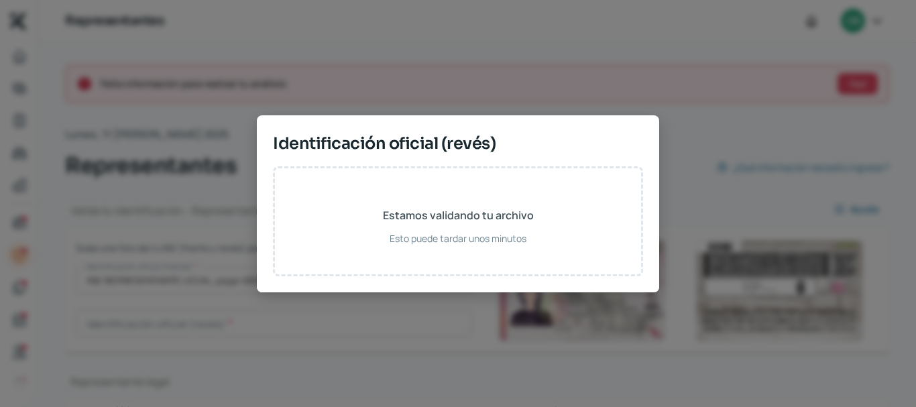
type input "INE REPRESENTANTE LEGAL_page-0001.jpg"
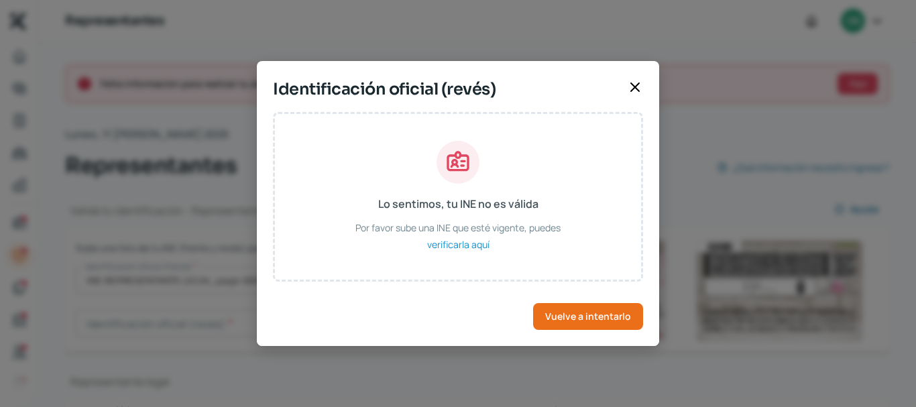
click at [634, 91] on icon at bounding box center [635, 87] width 16 height 16
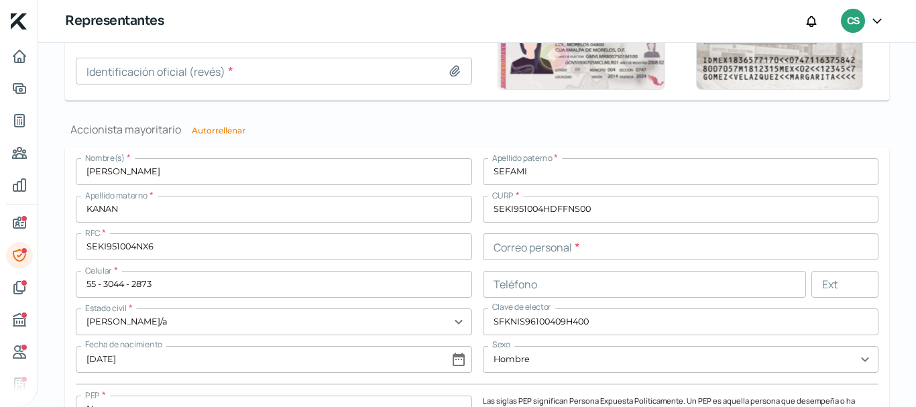
scroll to position [1365, 0]
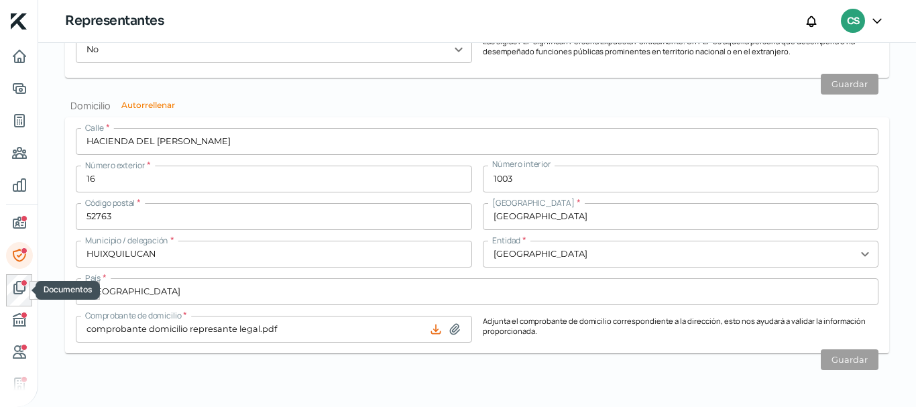
click at [1, 292] on nav at bounding box center [19, 217] width 38 height 348
click at [9, 286] on link "Documentos" at bounding box center [19, 287] width 27 height 27
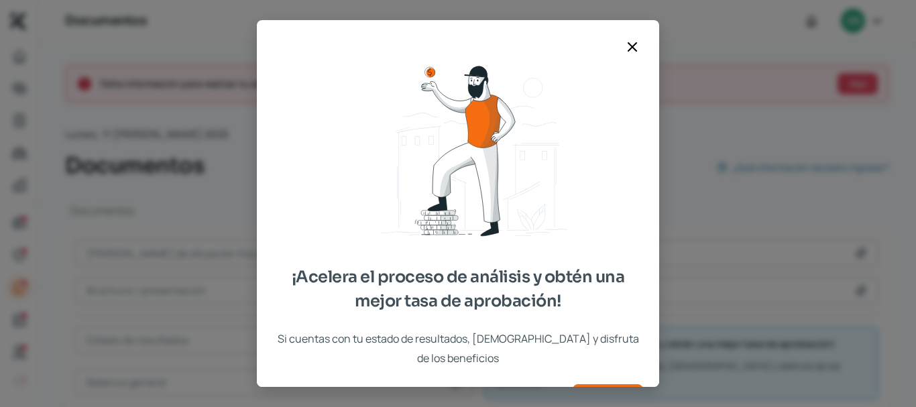
click at [635, 44] on icon at bounding box center [632, 47] width 8 height 8
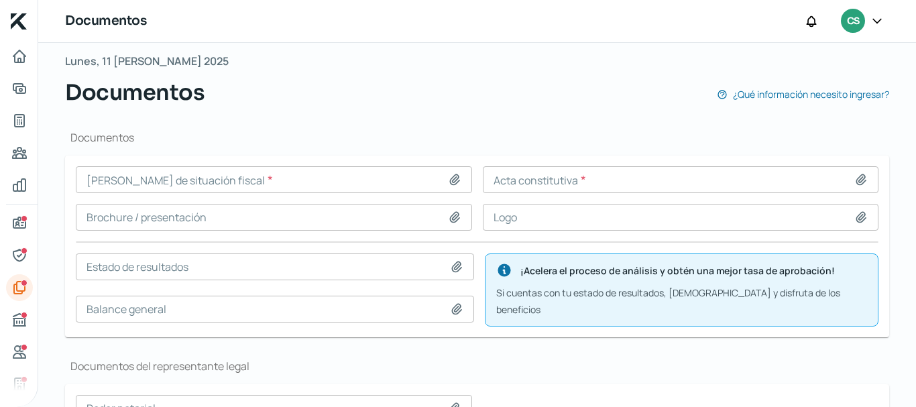
scroll to position [134, 0]
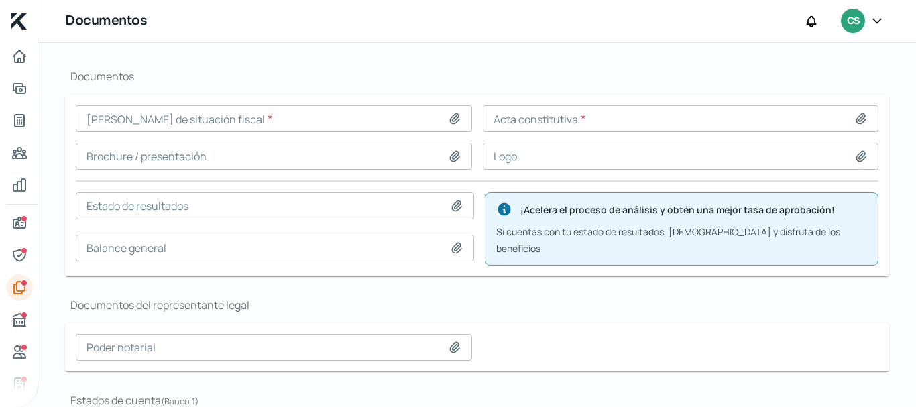
click at [227, 128] on input at bounding box center [274, 118] width 396 height 27
type input "CSF AGOSTO.pdf"
type input "Acta Constitutiva Holstone.pdf"
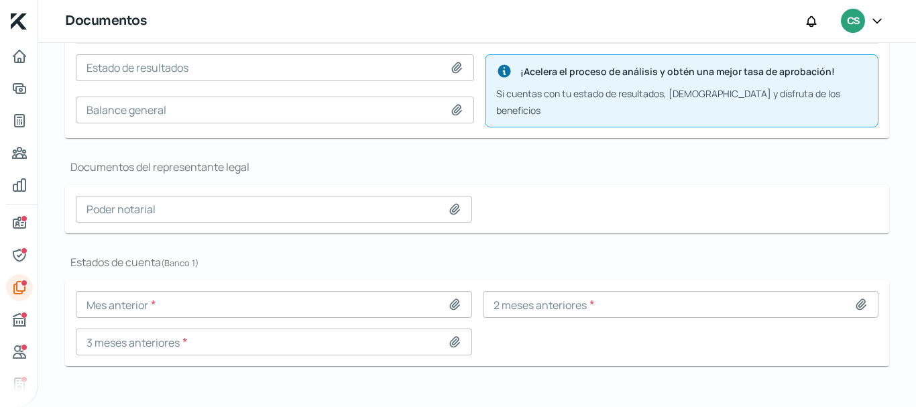
scroll to position [276, 0]
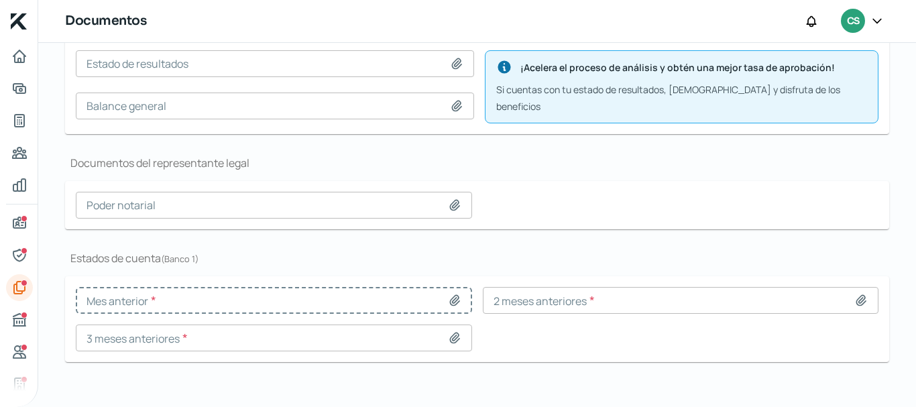
type input "EDO DE CUENTA [PERSON_NAME] 2025.pdf"
type input "EDO DE CUENTA DE ABRIL 2025.pdf"
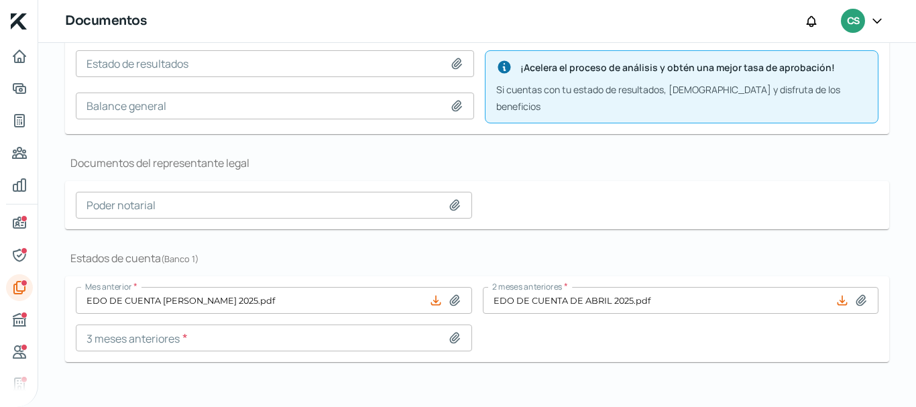
type input "EDO DE CUENTA DE MARZO 2025.pdf"
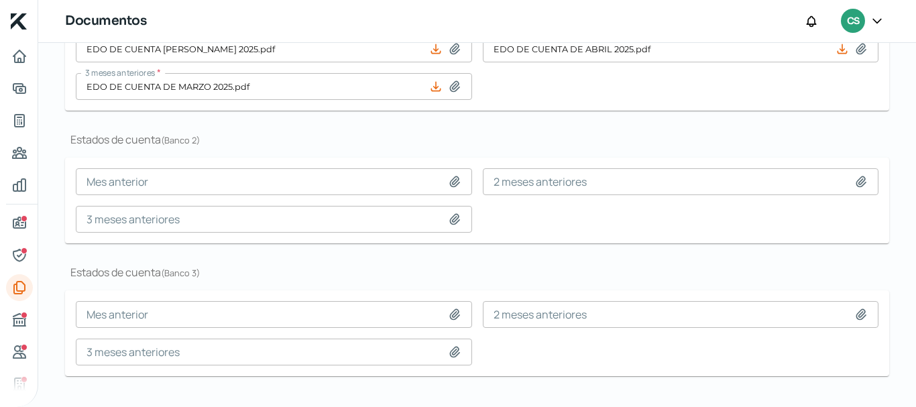
scroll to position [503, 0]
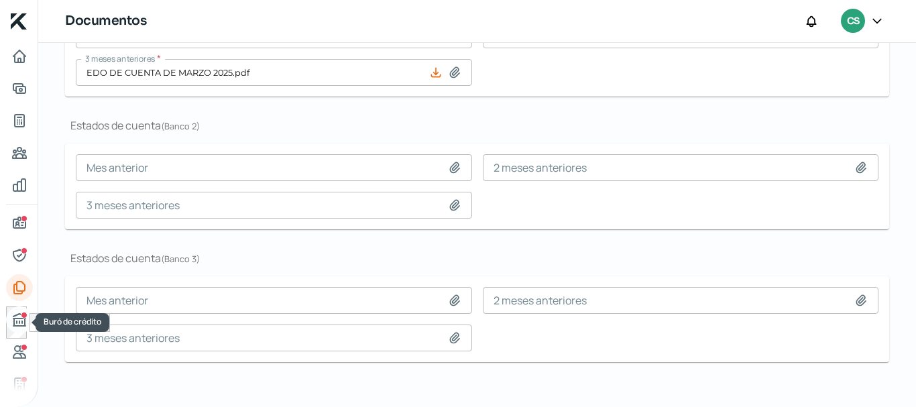
click at [7, 326] on link "Buró de crédito" at bounding box center [19, 319] width 27 height 27
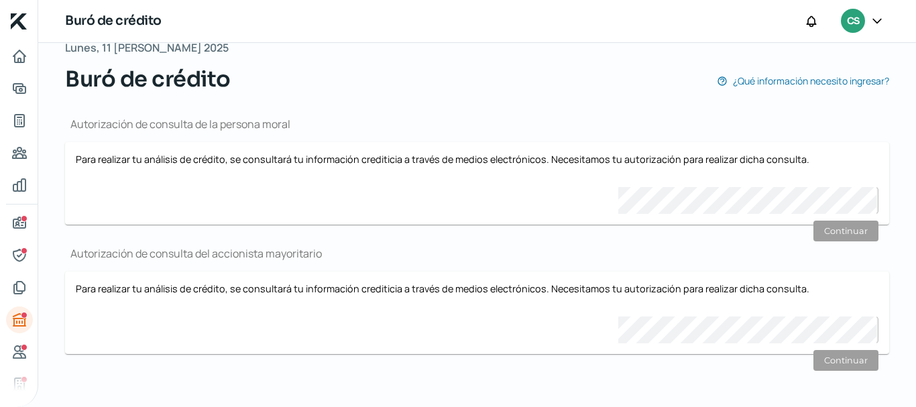
scroll to position [87, 0]
click at [15, 349] on icon "Referencias" at bounding box center [19, 352] width 12 height 12
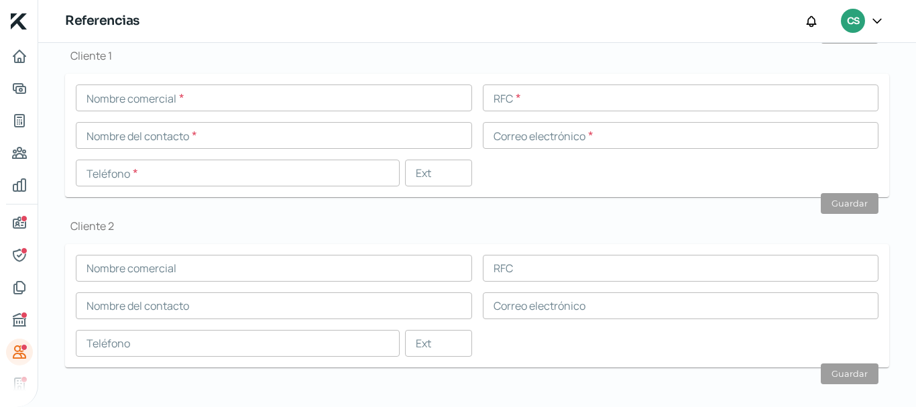
scroll to position [510, 0]
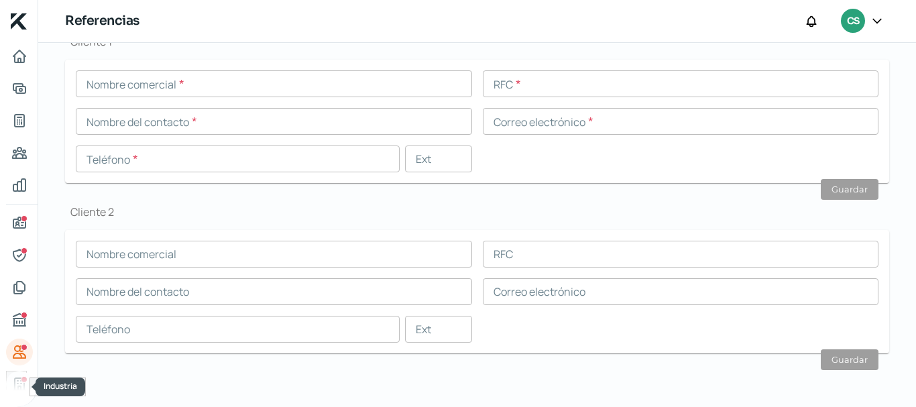
click at [15, 380] on icon "Industria" at bounding box center [19, 384] width 16 height 16
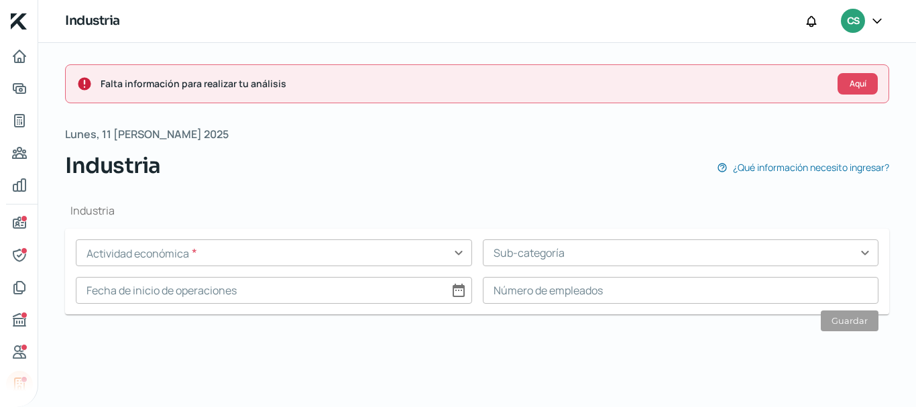
click at [133, 253] on input "text" at bounding box center [274, 252] width 396 height 27
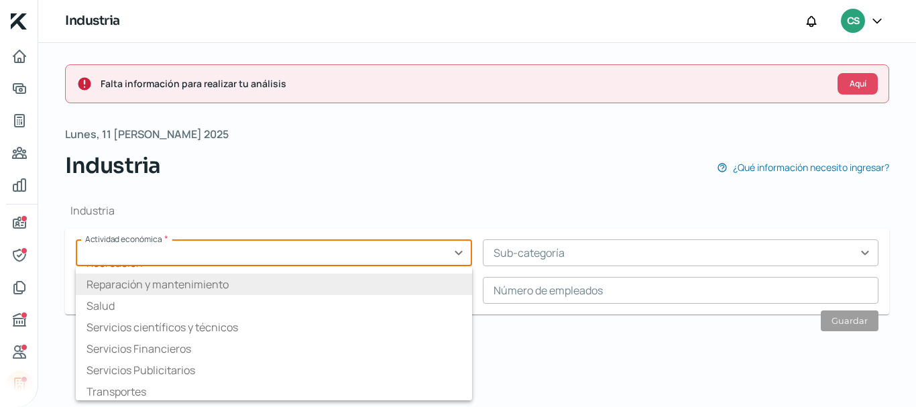
scroll to position [209, 0]
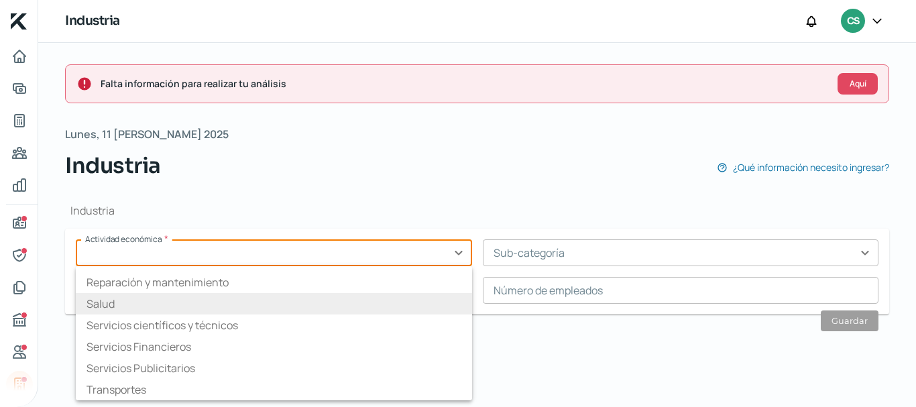
type input "t"
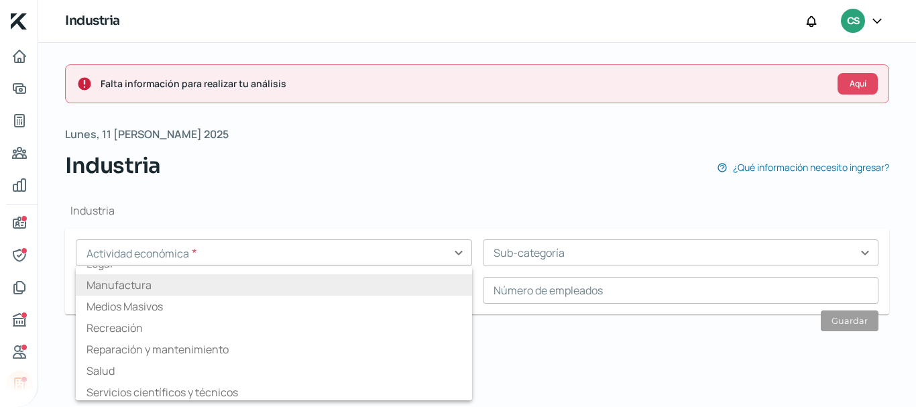
drag, startPoint x: 124, startPoint y: 308, endPoint x: 119, endPoint y: 283, distance: 26.0
click at [119, 283] on ul "Agricultura, pesca y caza Alimentación y Alojamiento Comercio Construcción Educ…" at bounding box center [274, 333] width 396 height 134
click at [119, 283] on li "Manufactura" at bounding box center [274, 284] width 396 height 21
type input "Manufactura"
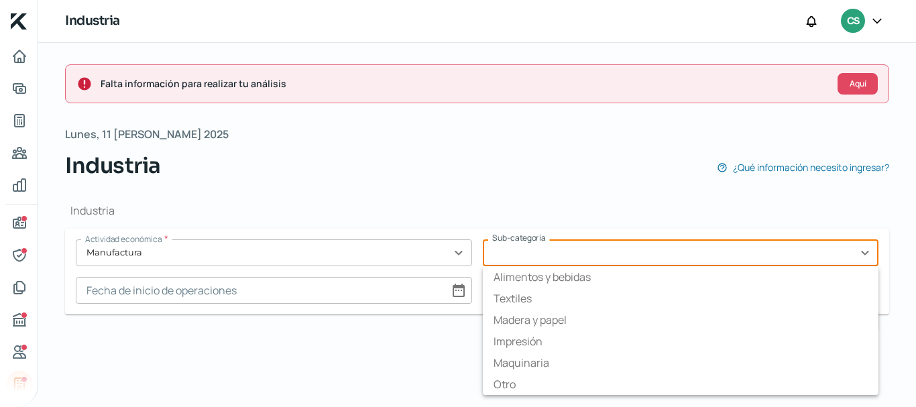
click at [494, 262] on input "text" at bounding box center [681, 252] width 396 height 27
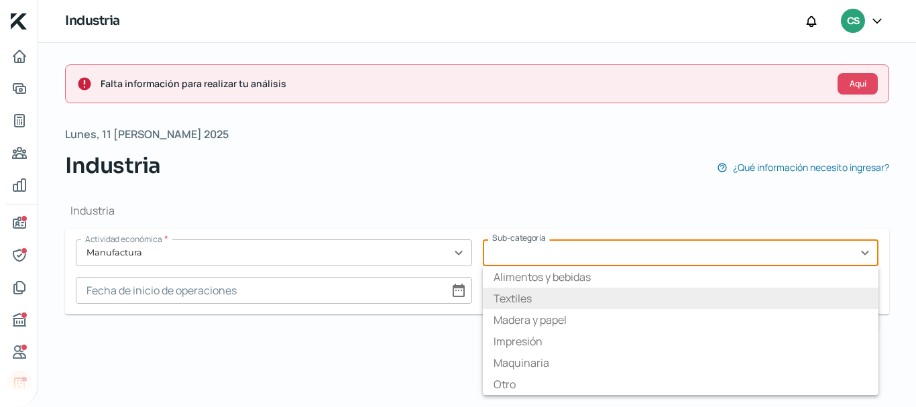
click at [522, 304] on li "Textiles" at bounding box center [681, 298] width 396 height 21
type input "Textiles"
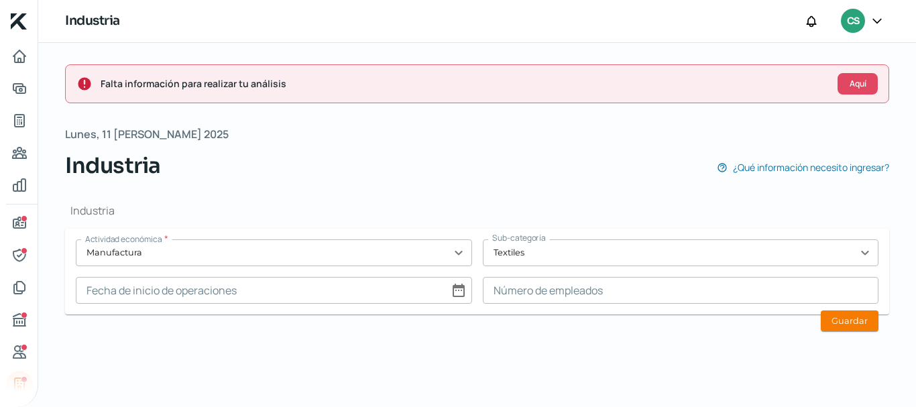
drag, startPoint x: 272, startPoint y: 280, endPoint x: 282, endPoint y: 289, distance: 13.3
click at [272, 280] on input at bounding box center [274, 290] width 396 height 27
select select "7"
select select "2025"
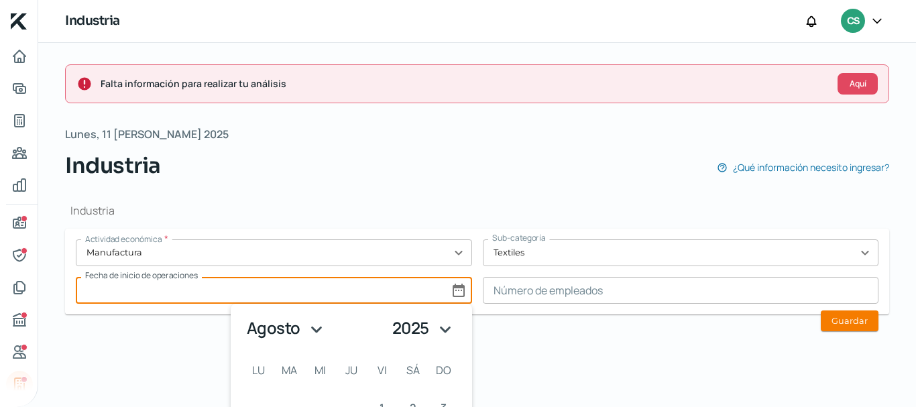
click at [638, 322] on div "Industria Actividad económica * Manufactura expand_more Sub-categoría Textiles …" at bounding box center [477, 264] width 824 height 165
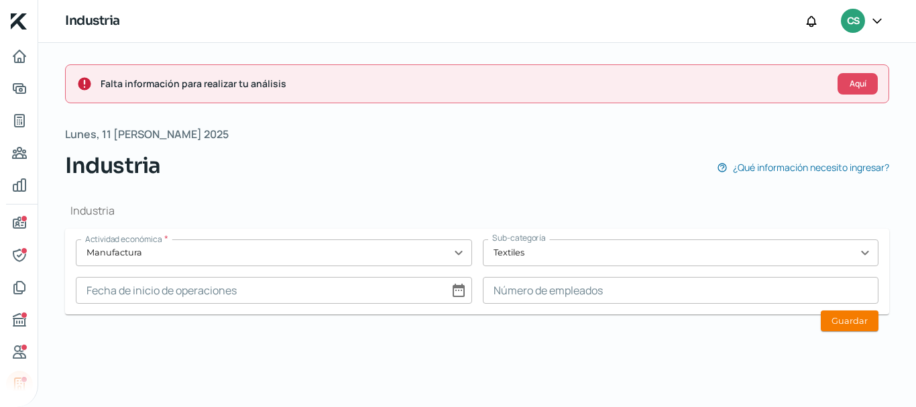
click at [880, 322] on div "Industria Actividad económica * Manufactura expand_more Sub-categoría Textiles …" at bounding box center [477, 264] width 824 height 165
click at [874, 320] on button "Guardar" at bounding box center [850, 320] width 58 height 21
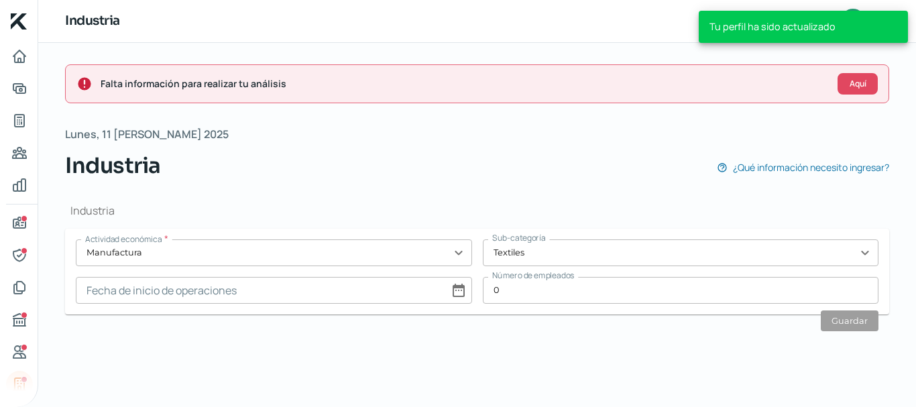
type input "0"
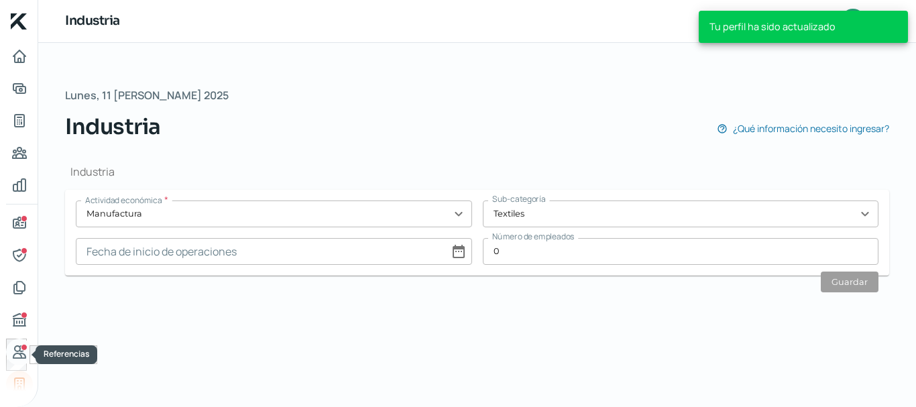
click at [11, 349] on icon "Referencias" at bounding box center [19, 352] width 16 height 16
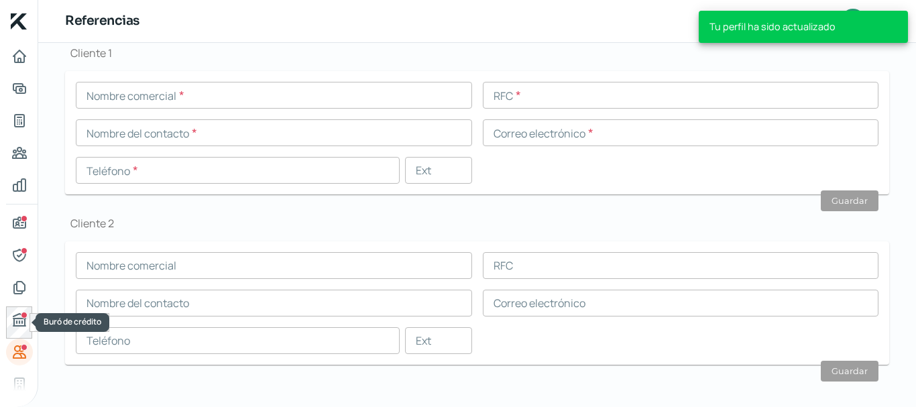
scroll to position [510, 0]
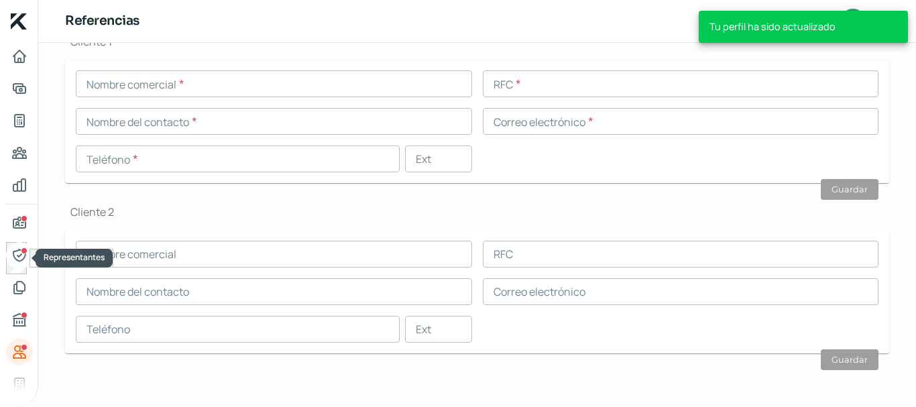
click at [23, 246] on link "Representantes" at bounding box center [19, 255] width 27 height 27
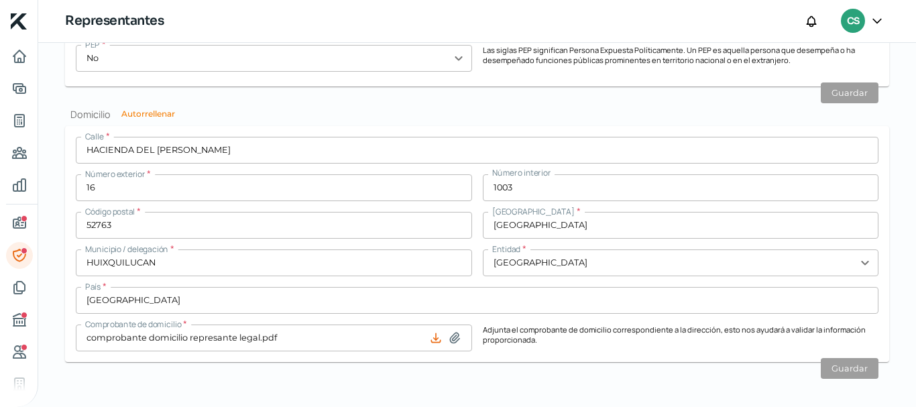
scroll to position [1365, 0]
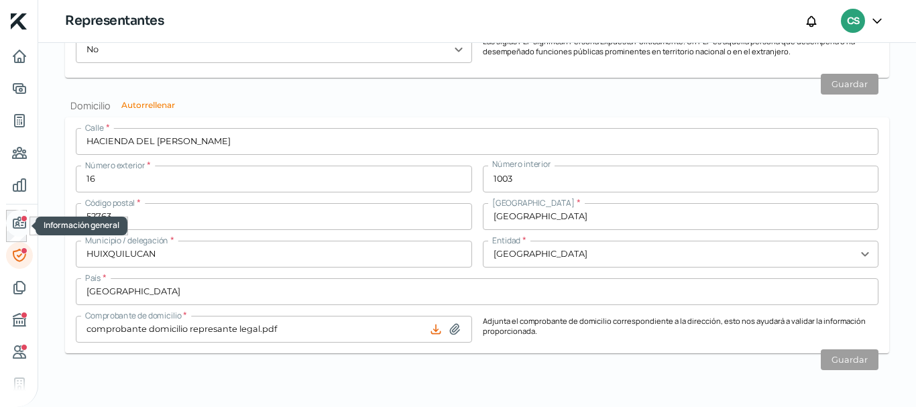
click at [21, 225] on icon "Información general" at bounding box center [19, 223] width 16 height 16
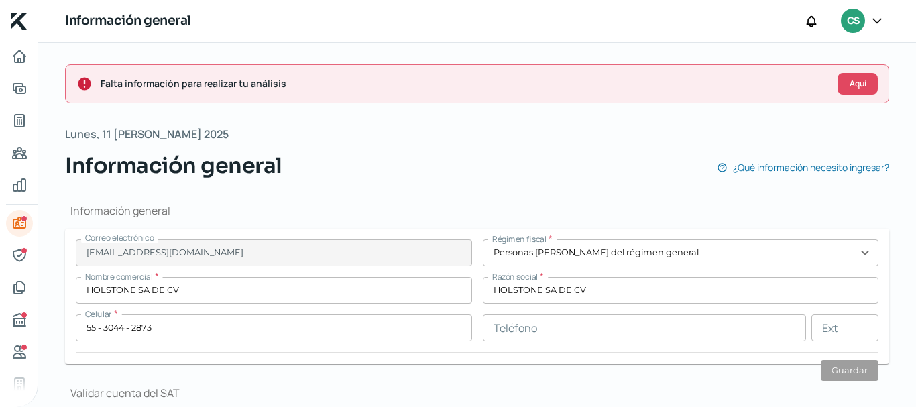
type input "FERROCARRIL DE ACAMBARO"
type input "24"
type input "53580"
type input "SAN [PERSON_NAME] TLATILCO"
type input "NAUCALPAN [PERSON_NAME]"
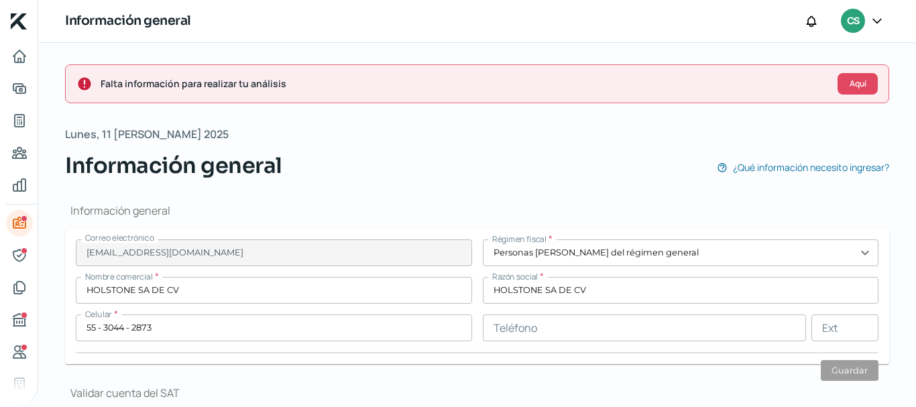
type input "[GEOGRAPHIC_DATA]"
type input "comprobante dom [DATE].pdf"
type input "0"
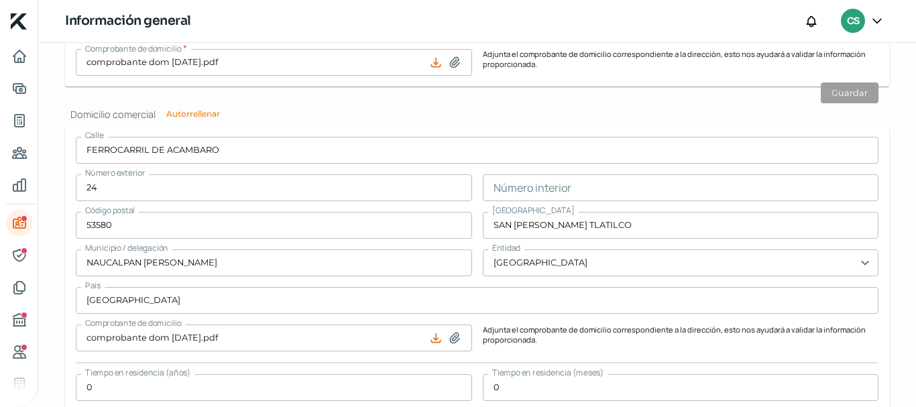
scroll to position [901, 0]
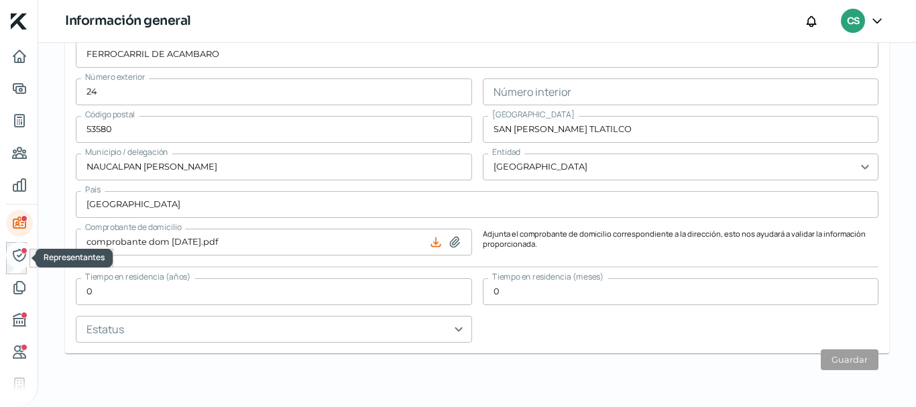
click at [13, 260] on icon "Representantes" at bounding box center [19, 255] width 16 height 16
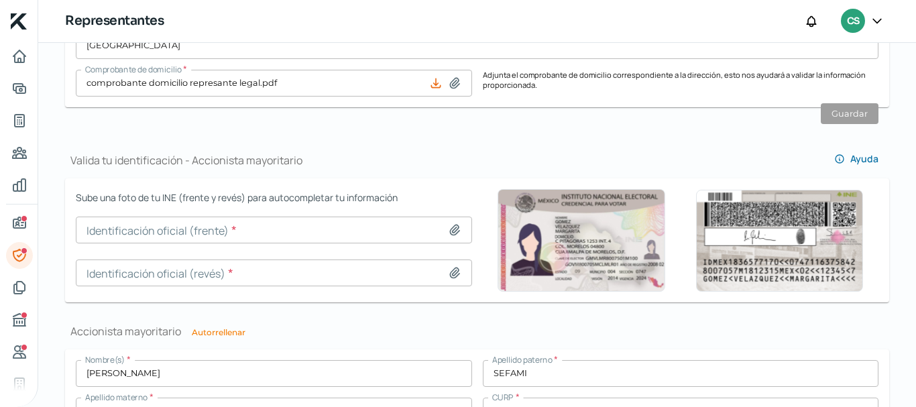
scroll to position [805, 0]
click at [21, 312] on div "Buró de crédito" at bounding box center [24, 315] width 7 height 7
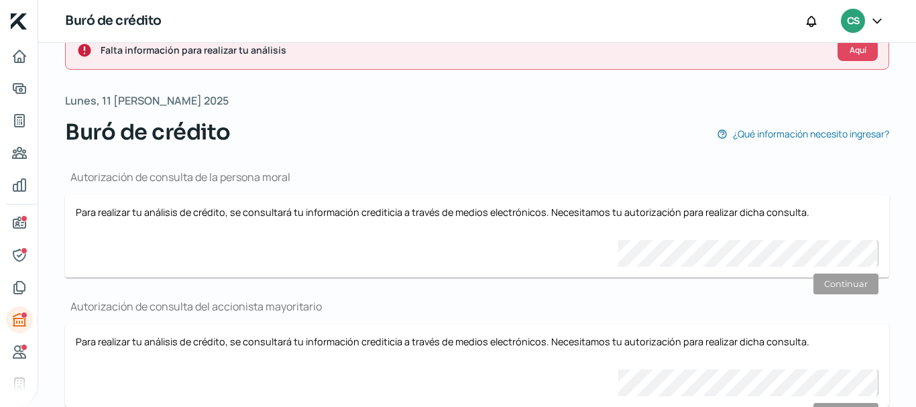
scroll to position [87, 0]
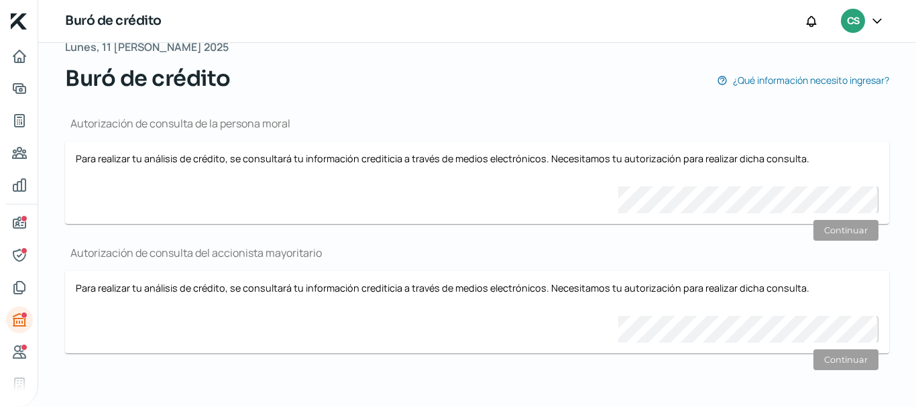
click at [0, 358] on nav at bounding box center [19, 217] width 38 height 348
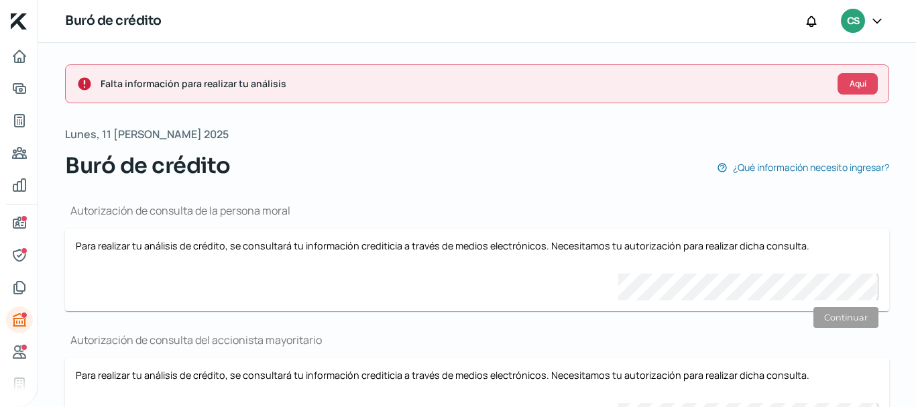
click at [879, 22] on icon at bounding box center [876, 20] width 13 height 13
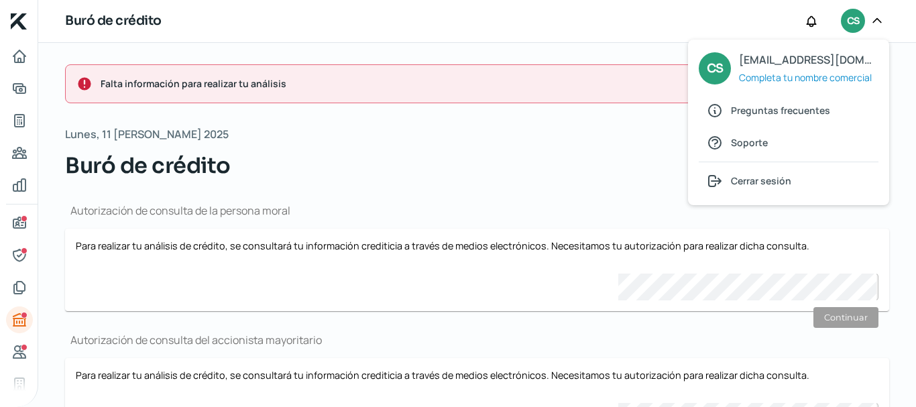
click at [532, 148] on div "Lunes, 11 [PERSON_NAME] 2025 Buró de crédito ¿Qué información necesito ingresar?" at bounding box center [477, 153] width 824 height 57
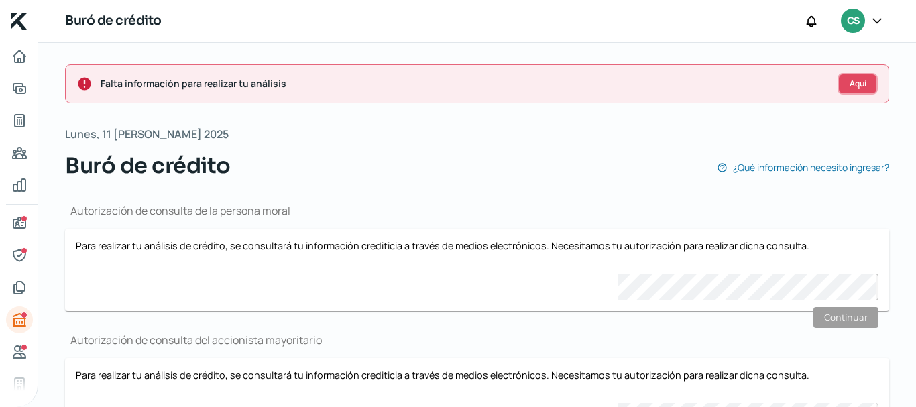
click at [858, 82] on span "Aquí" at bounding box center [858, 84] width 17 height 8
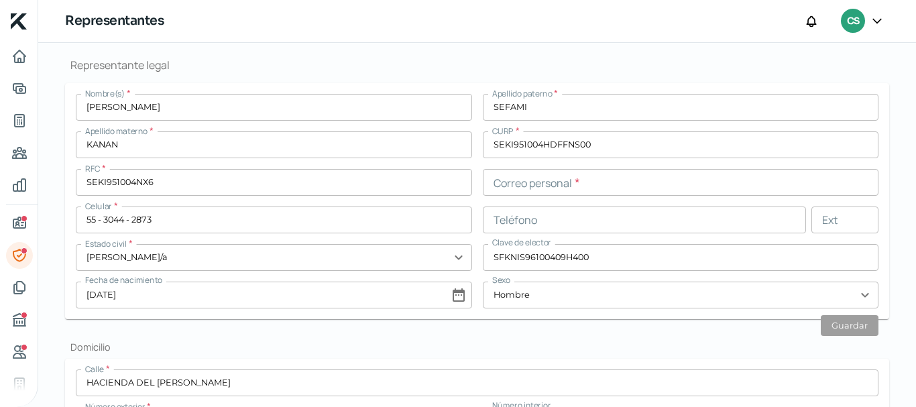
scroll to position [321, 0]
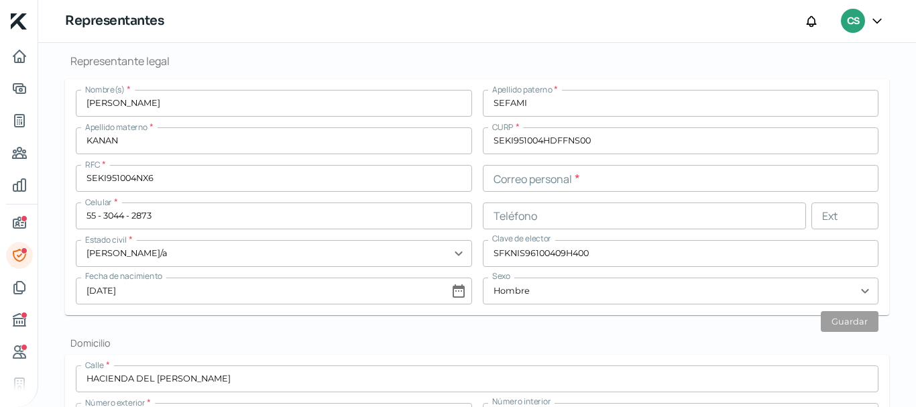
click at [524, 176] on input "text" at bounding box center [681, 178] width 396 height 27
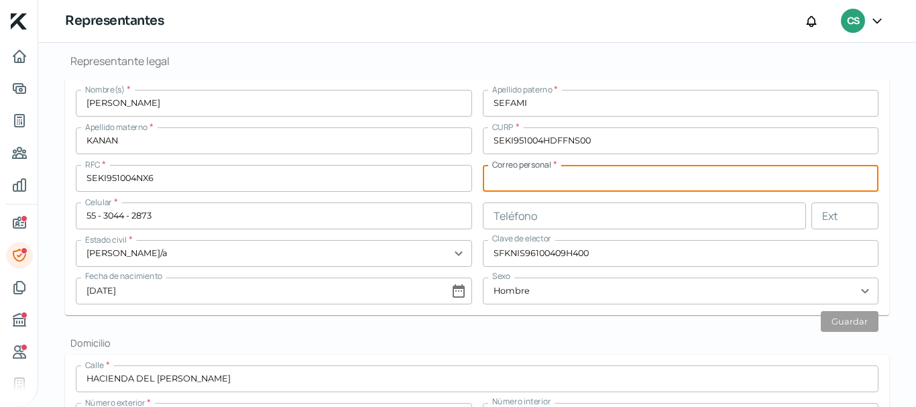
paste input "[EMAIL_ADDRESS][DOMAIN_NAME]"
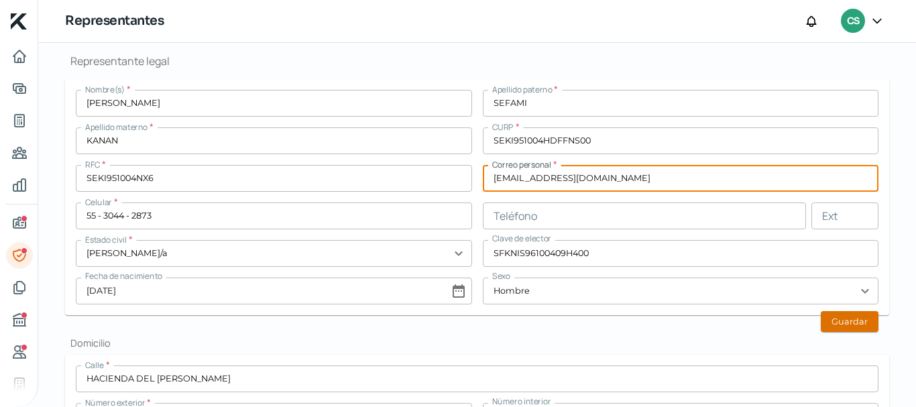
type input "[EMAIL_ADDRESS][DOMAIN_NAME]"
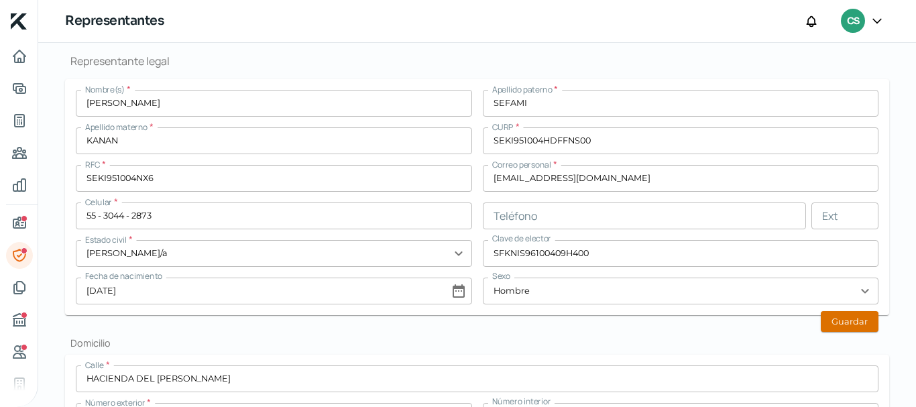
click at [831, 329] on button "Guardar" at bounding box center [850, 321] width 58 height 21
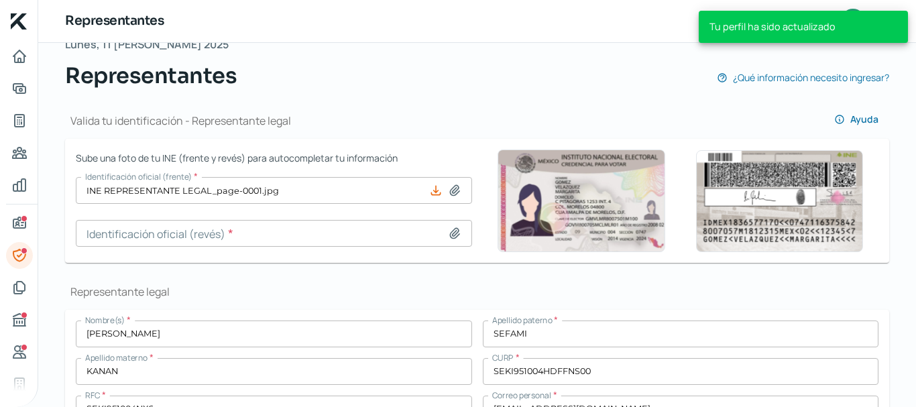
scroll to position [0, 0]
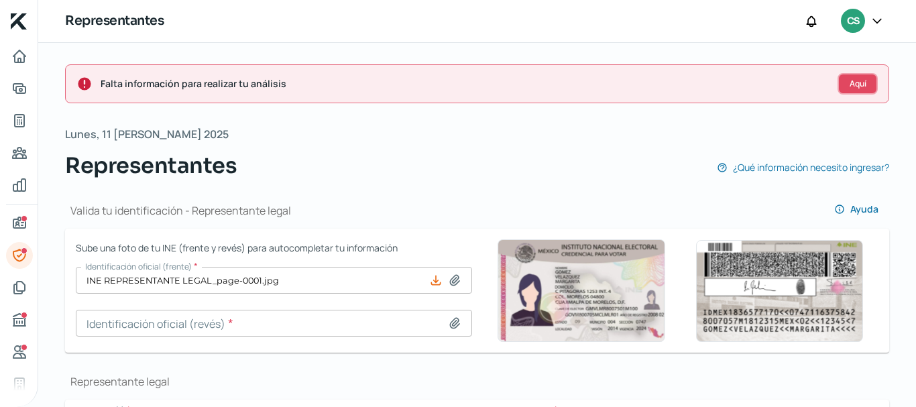
click at [850, 82] on span "Aquí" at bounding box center [858, 84] width 17 height 8
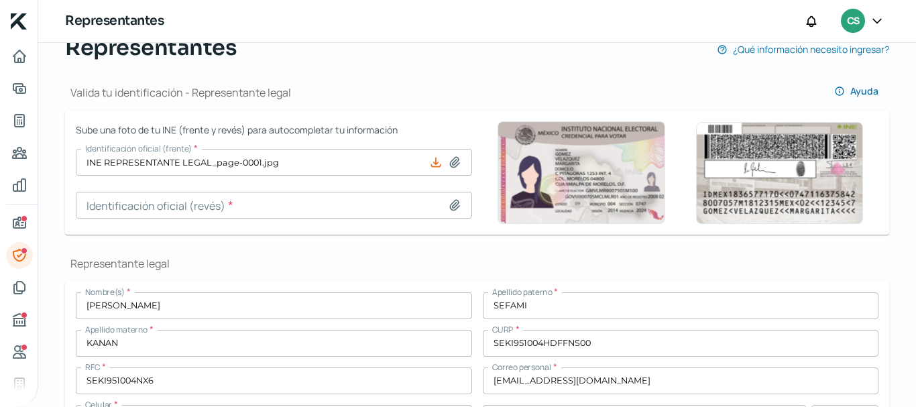
scroll to position [139, 0]
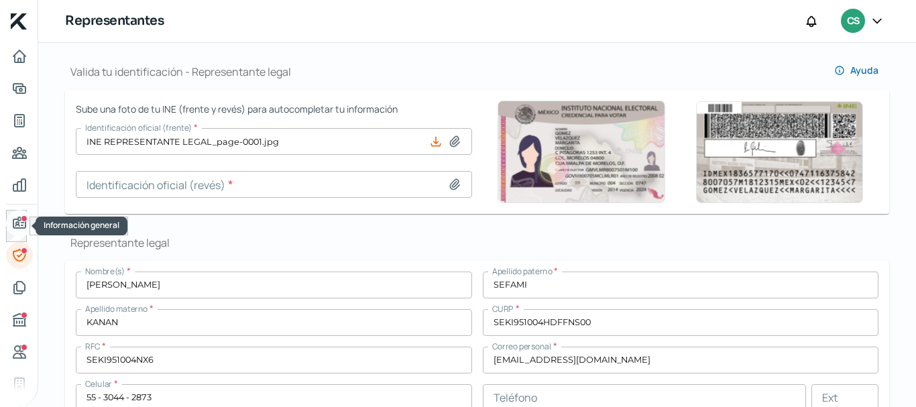
click at [23, 222] on icon "Información general" at bounding box center [19, 223] width 16 height 16
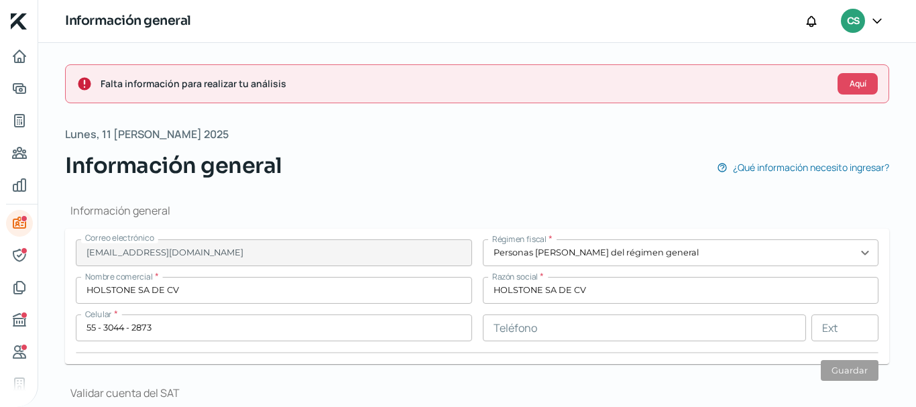
type input "FERROCARRIL DE ACAMBARO"
type input "24"
type input "53580"
type input "SAN [PERSON_NAME] TLATILCO"
type input "NAUCALPAN [PERSON_NAME]"
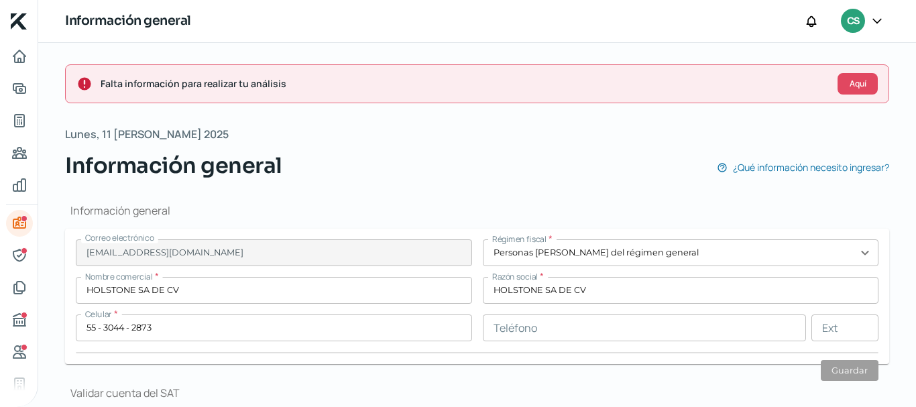
type input "[GEOGRAPHIC_DATA]"
type input "comprobante dom [DATE].pdf"
type input "0"
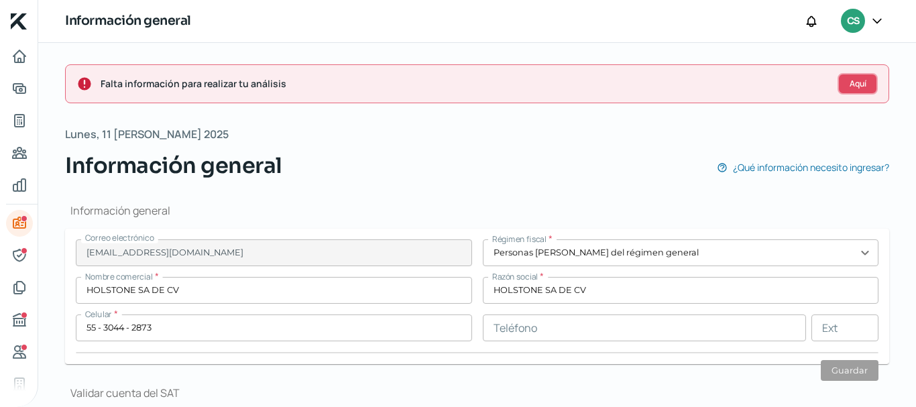
click at [838, 80] on button "Aquí" at bounding box center [858, 83] width 40 height 21
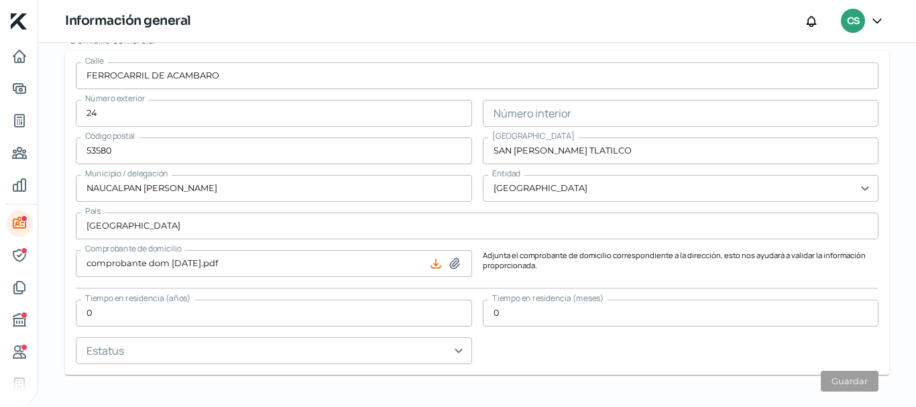
scroll to position [901, 0]
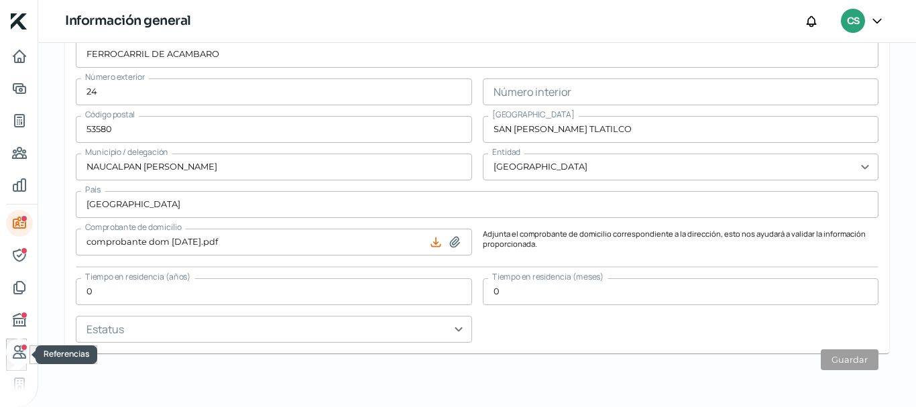
click at [19, 357] on icon "Referencias" at bounding box center [19, 352] width 16 height 16
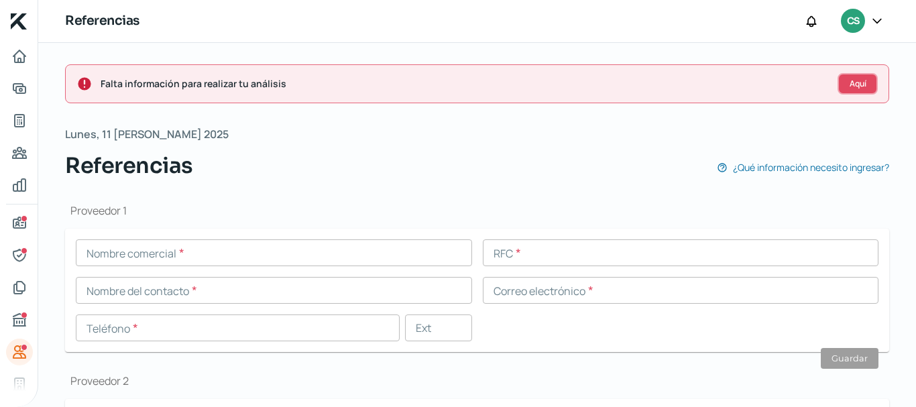
click at [850, 80] on span "Aquí" at bounding box center [858, 84] width 17 height 8
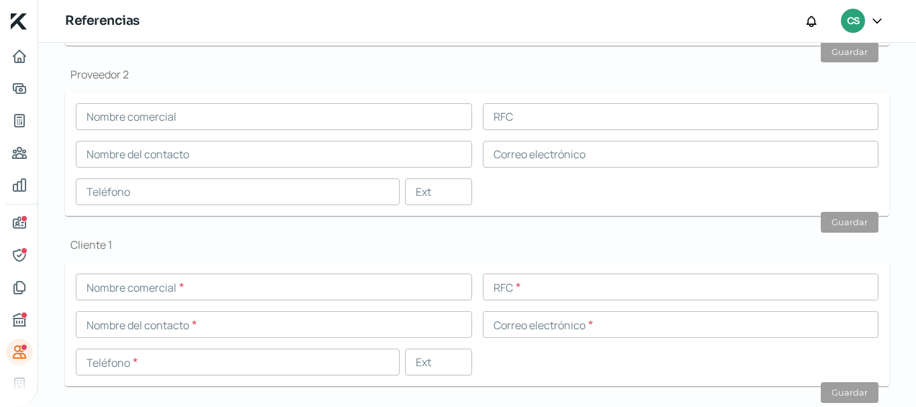
scroll to position [107, 0]
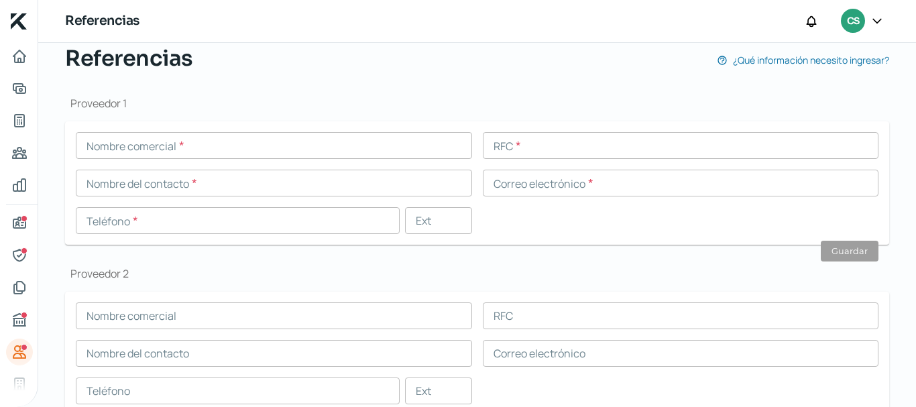
click at [871, 19] on icon at bounding box center [876, 20] width 13 height 13
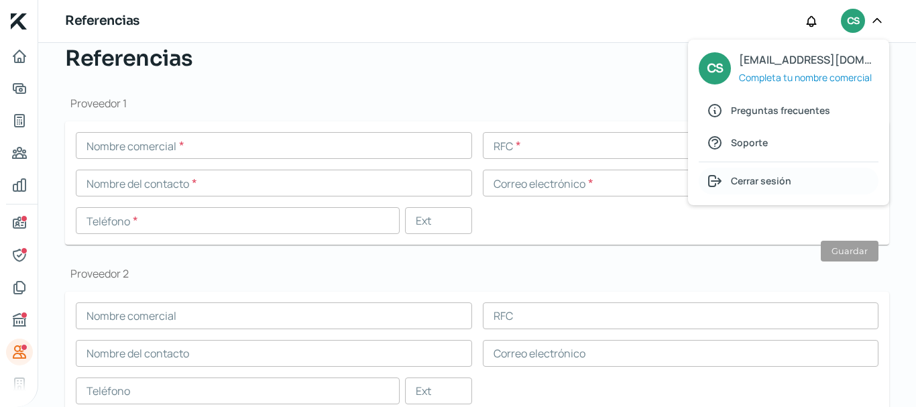
click at [804, 188] on div "Cerrar sesión" at bounding box center [789, 181] width 180 height 27
